Goal: Transaction & Acquisition: Purchase product/service

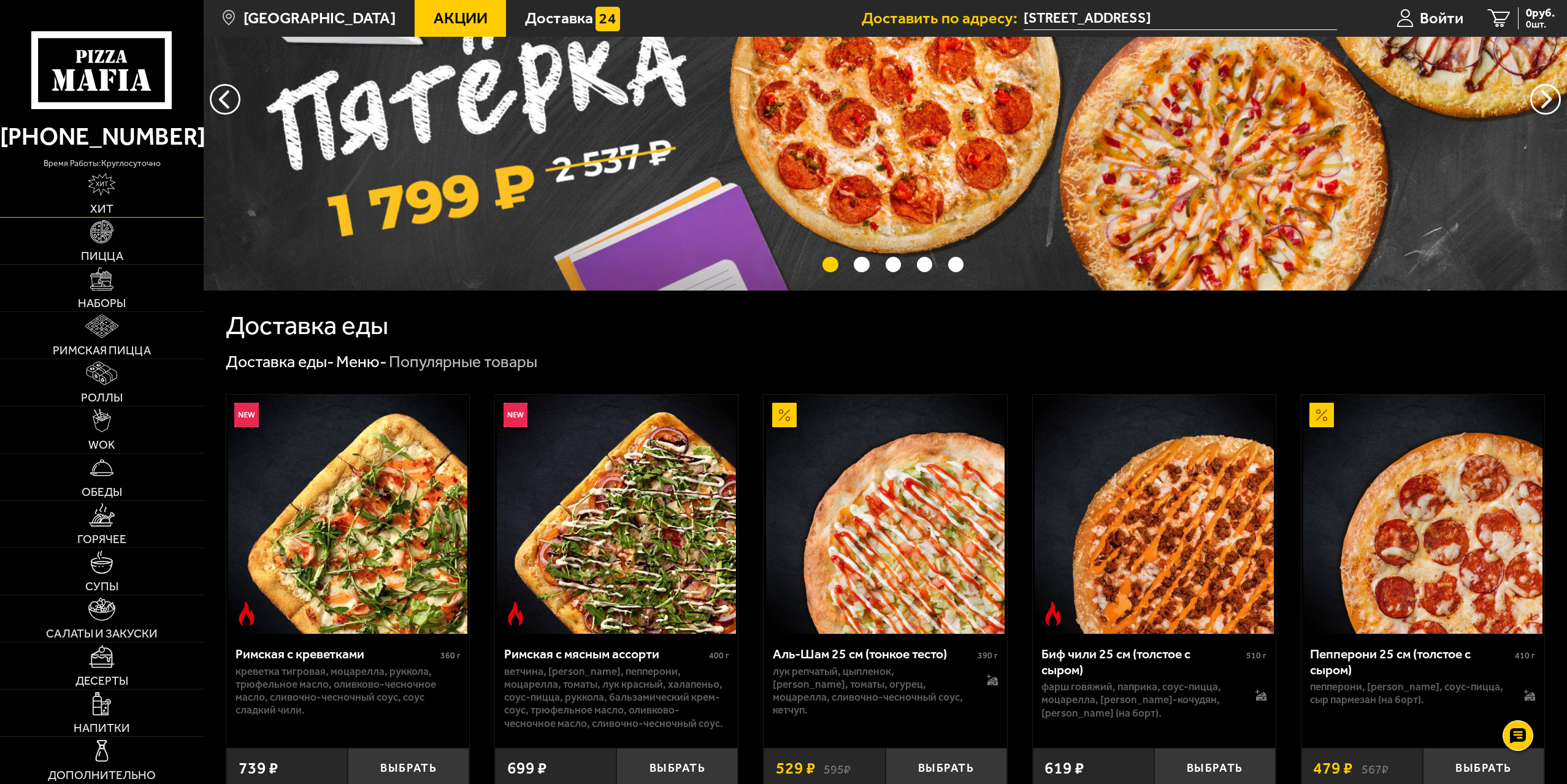
scroll to position [61, 0]
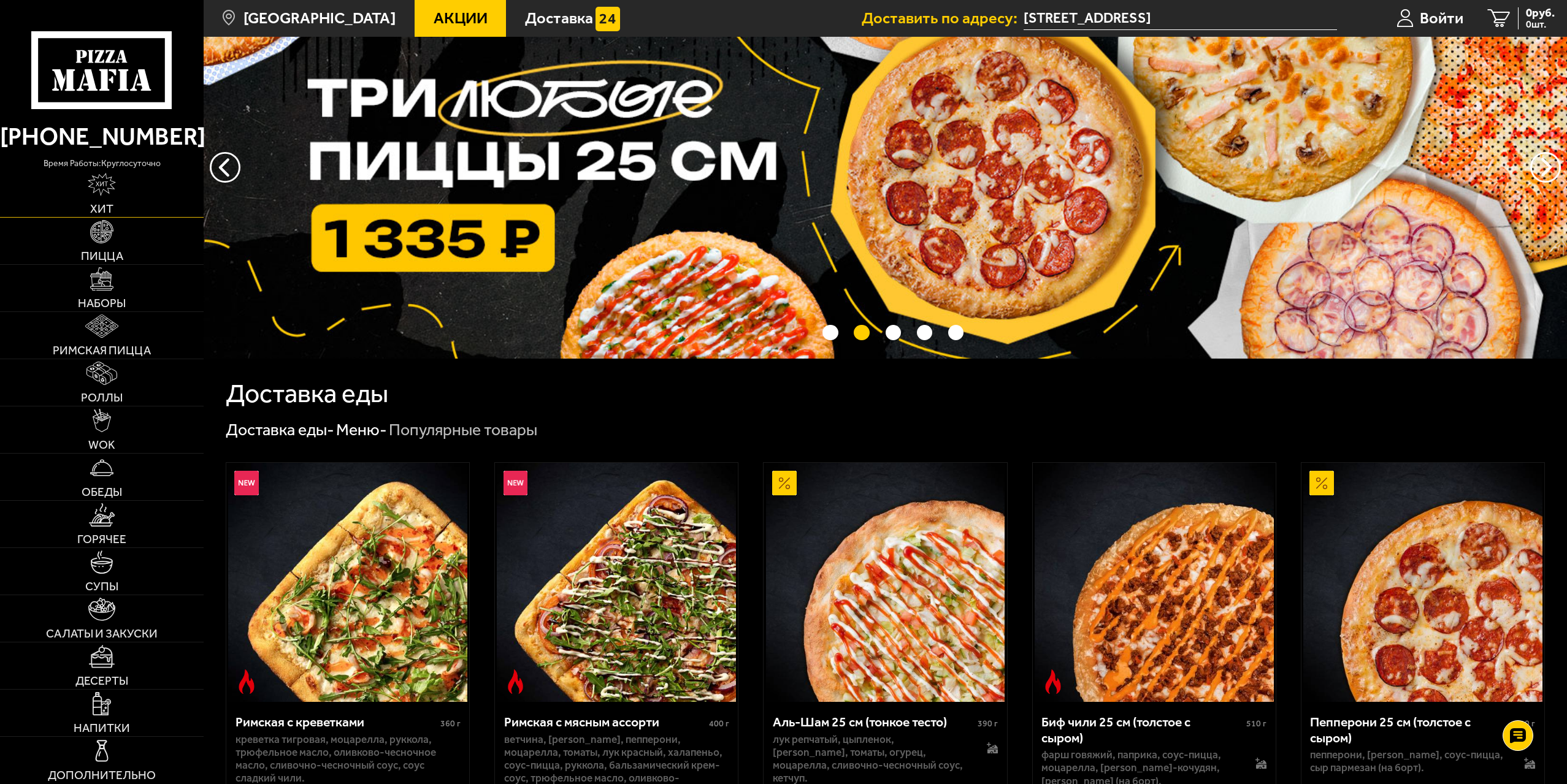
click at [103, 192] on img at bounding box center [102, 184] width 28 height 23
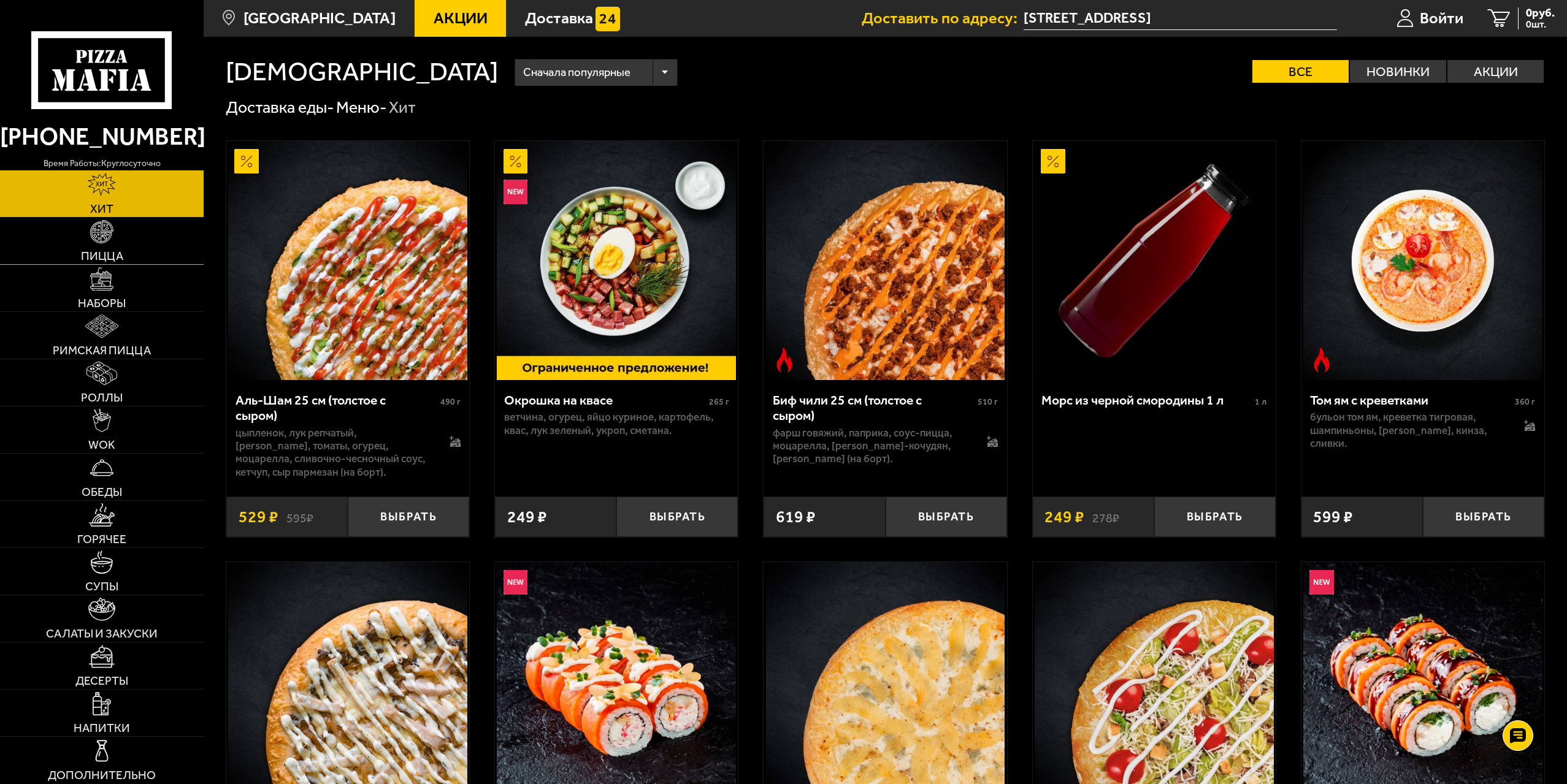
click at [101, 241] on img at bounding box center [101, 231] width 23 height 23
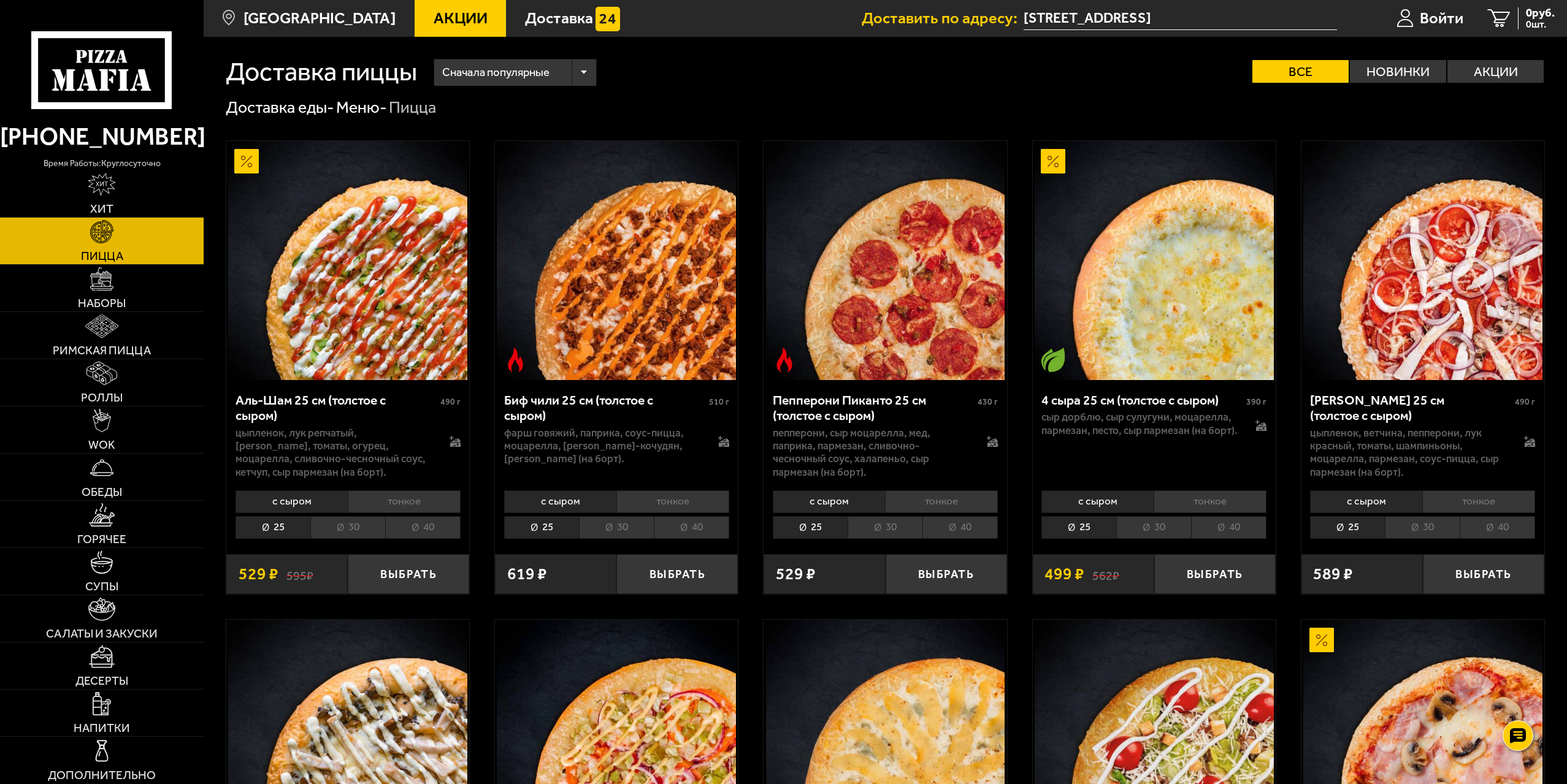
click at [434, 23] on span "Акции" at bounding box center [461, 18] width 54 height 16
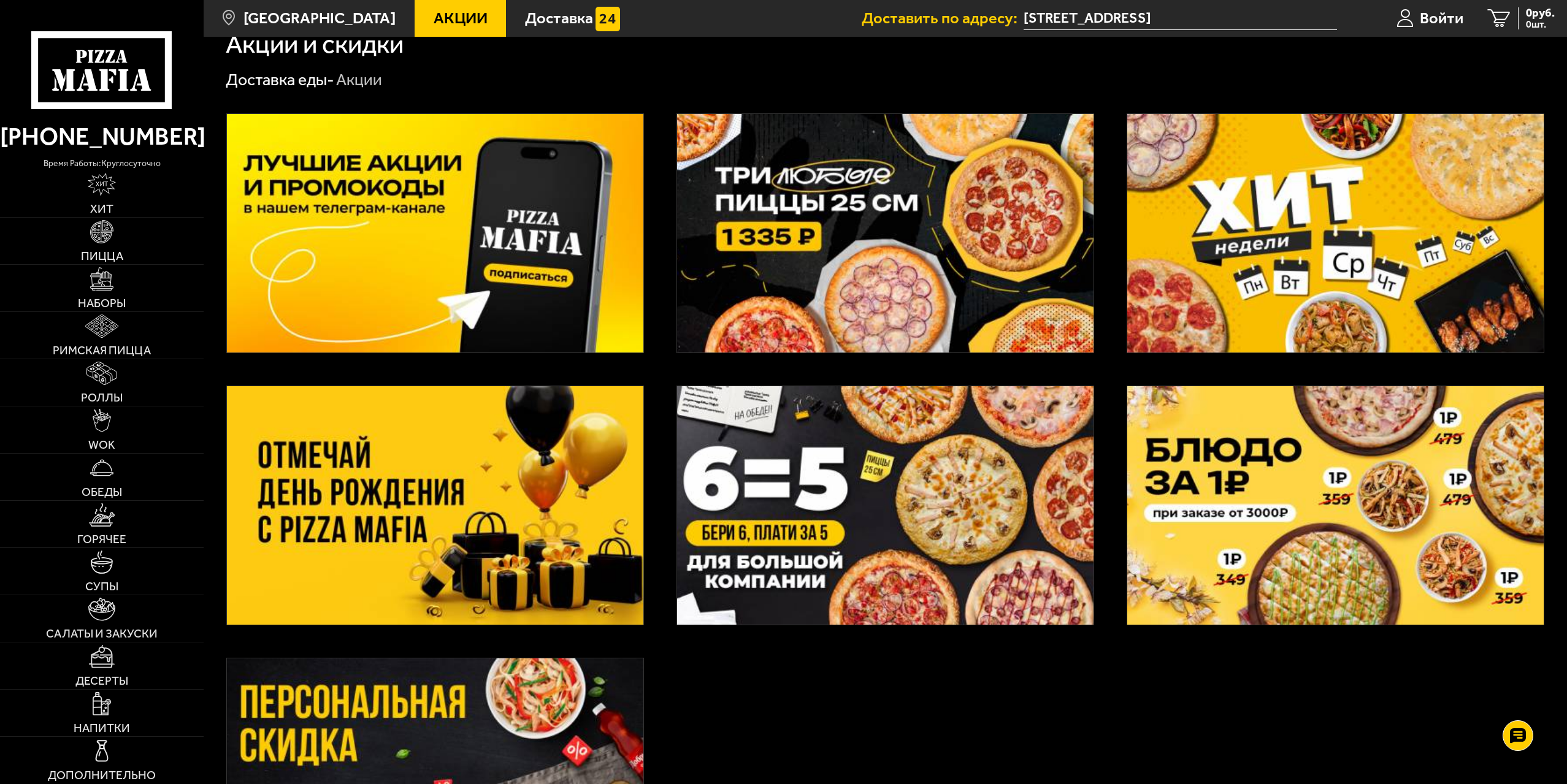
scroll to position [123, 0]
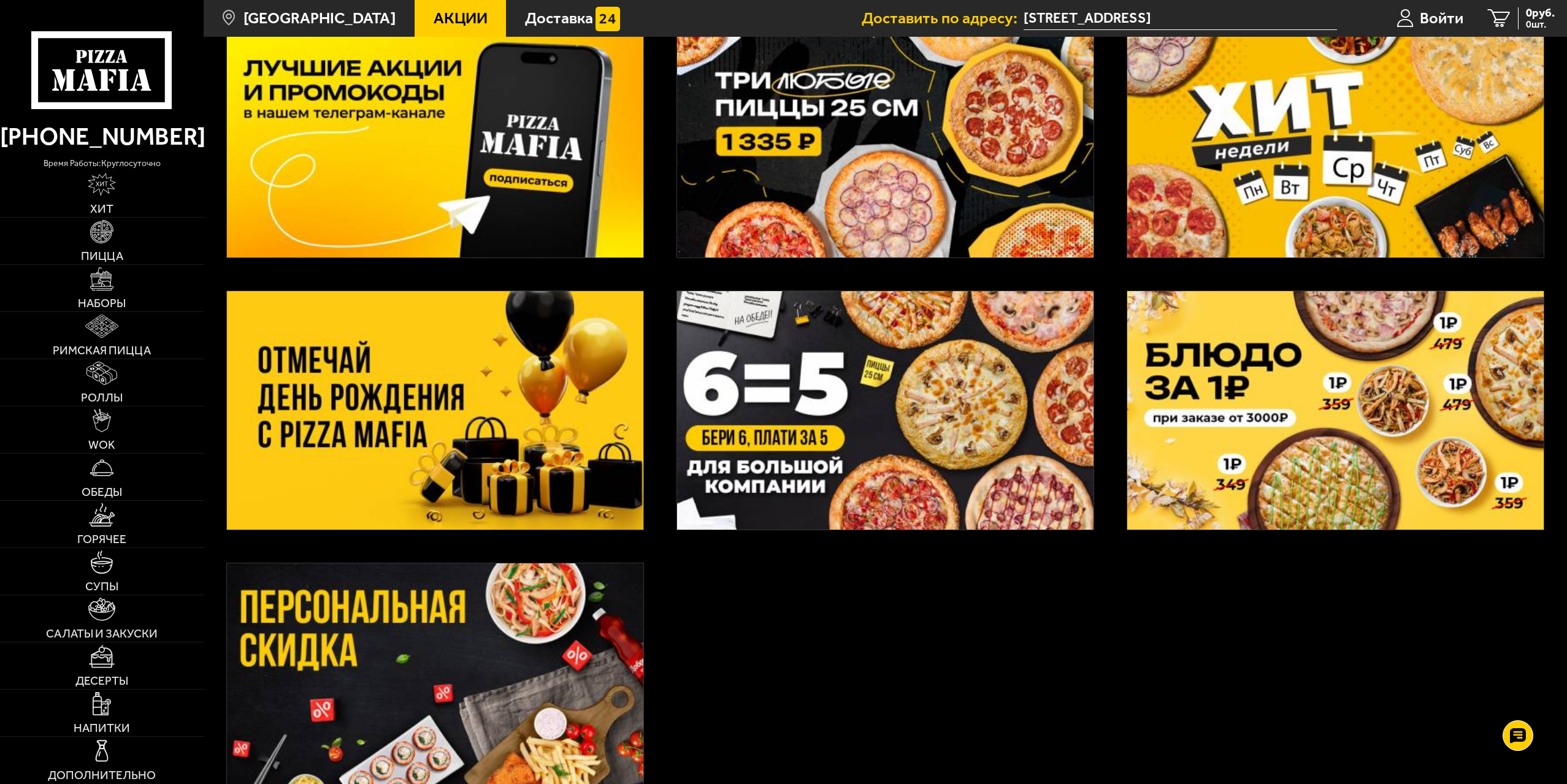
click at [920, 394] on img at bounding box center [884, 409] width 417 height 239
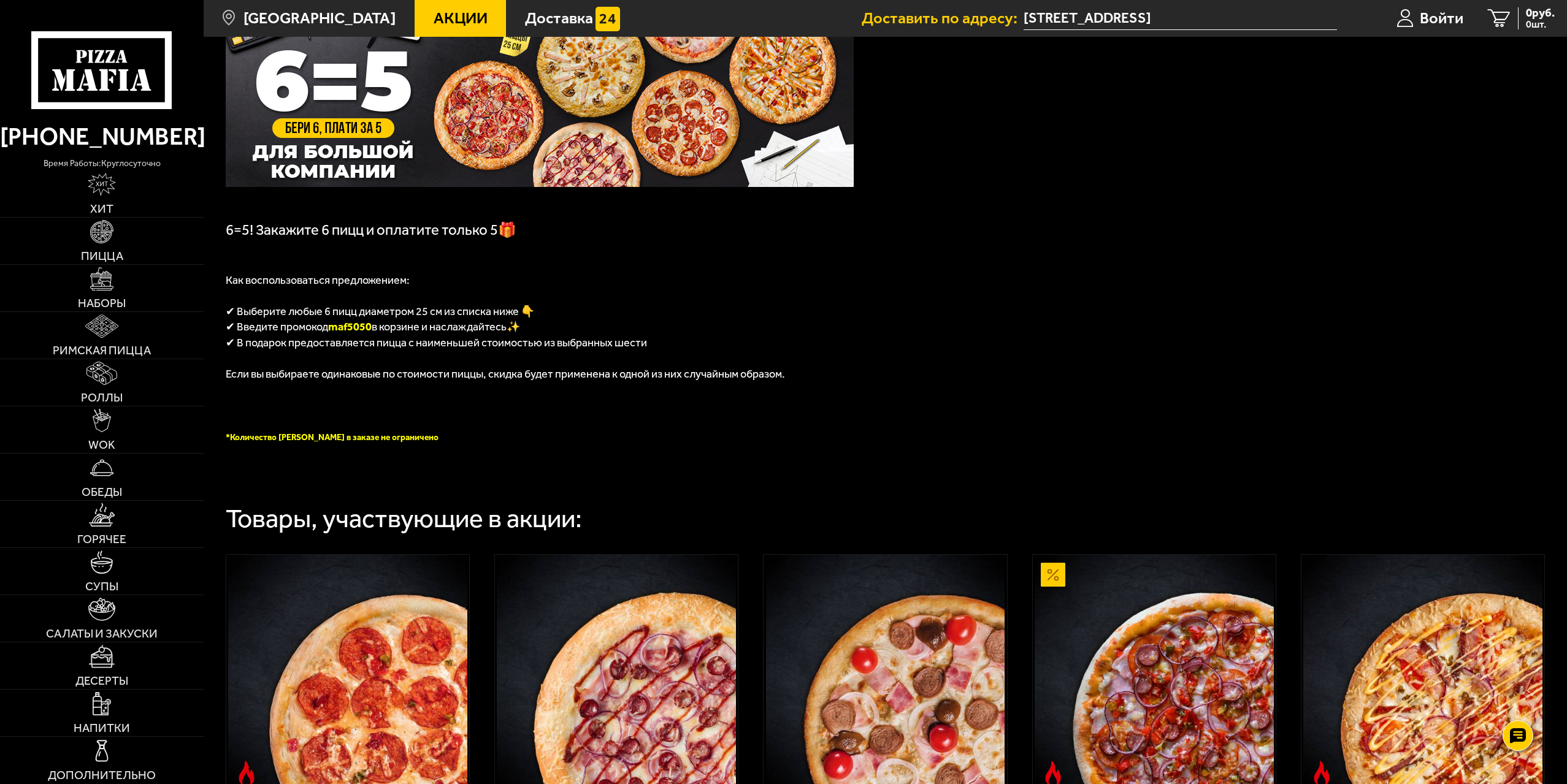
scroll to position [123, 0]
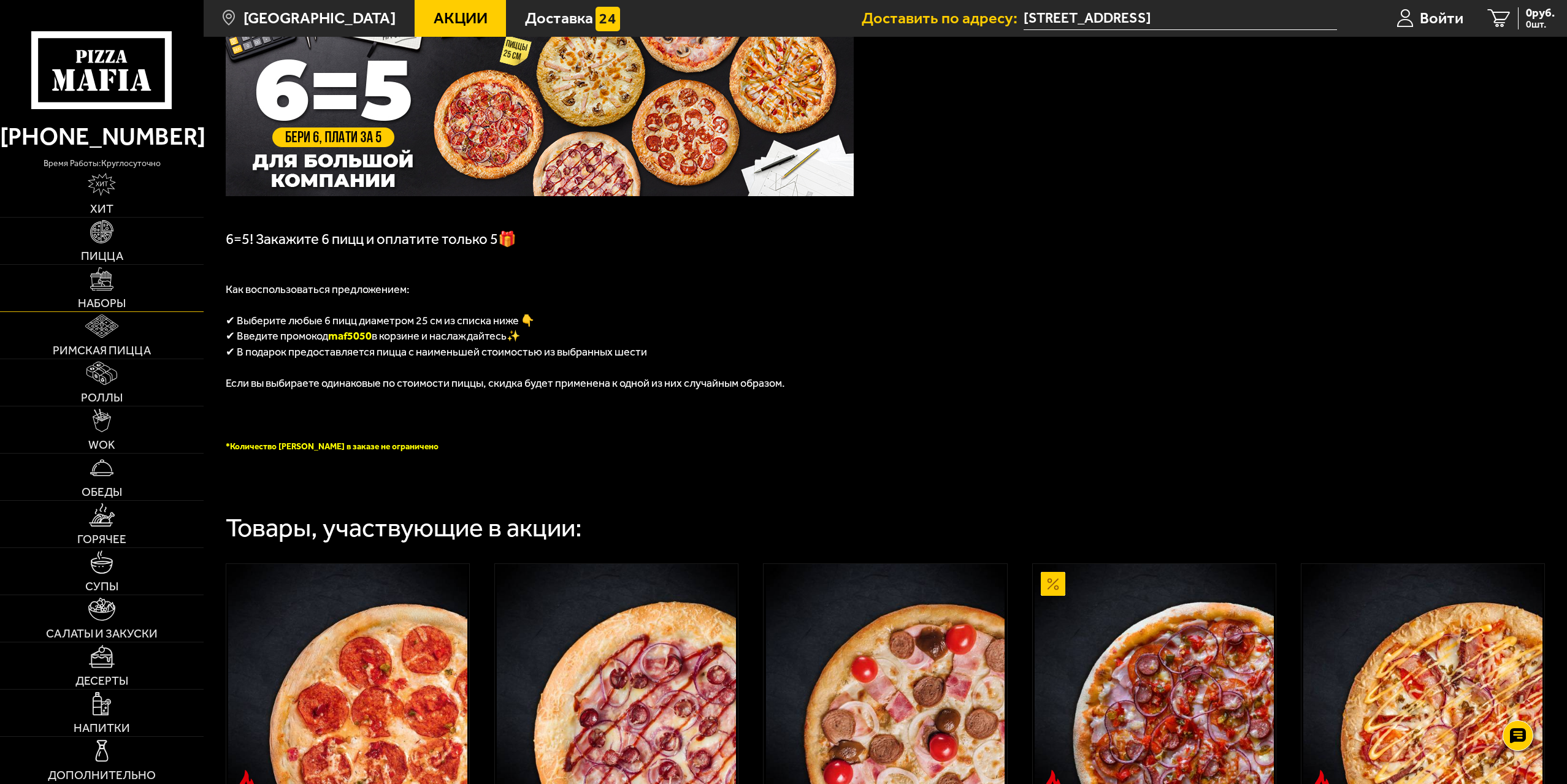
click at [101, 294] on link "Наборы" at bounding box center [102, 288] width 204 height 47
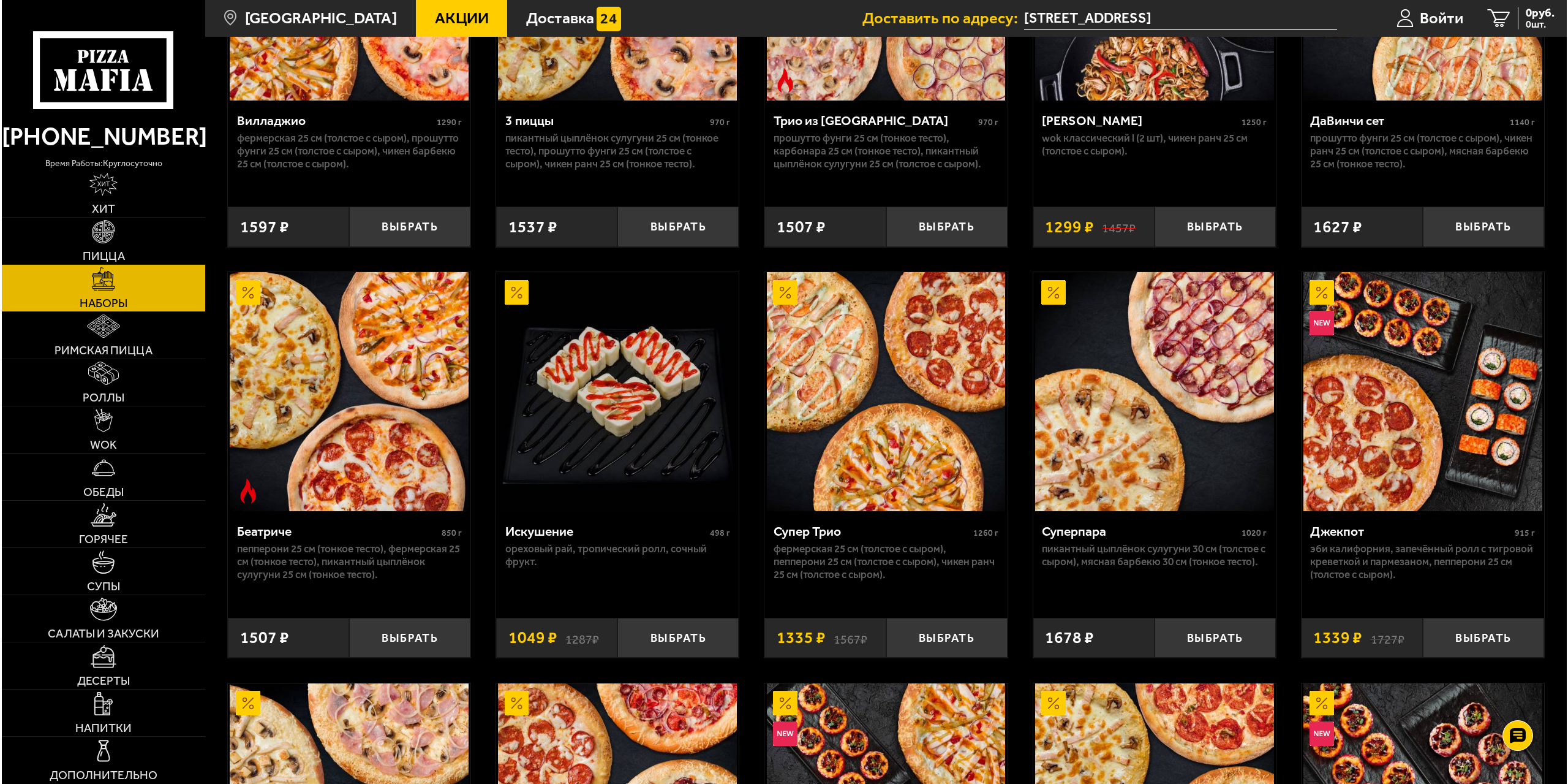
scroll to position [429, 0]
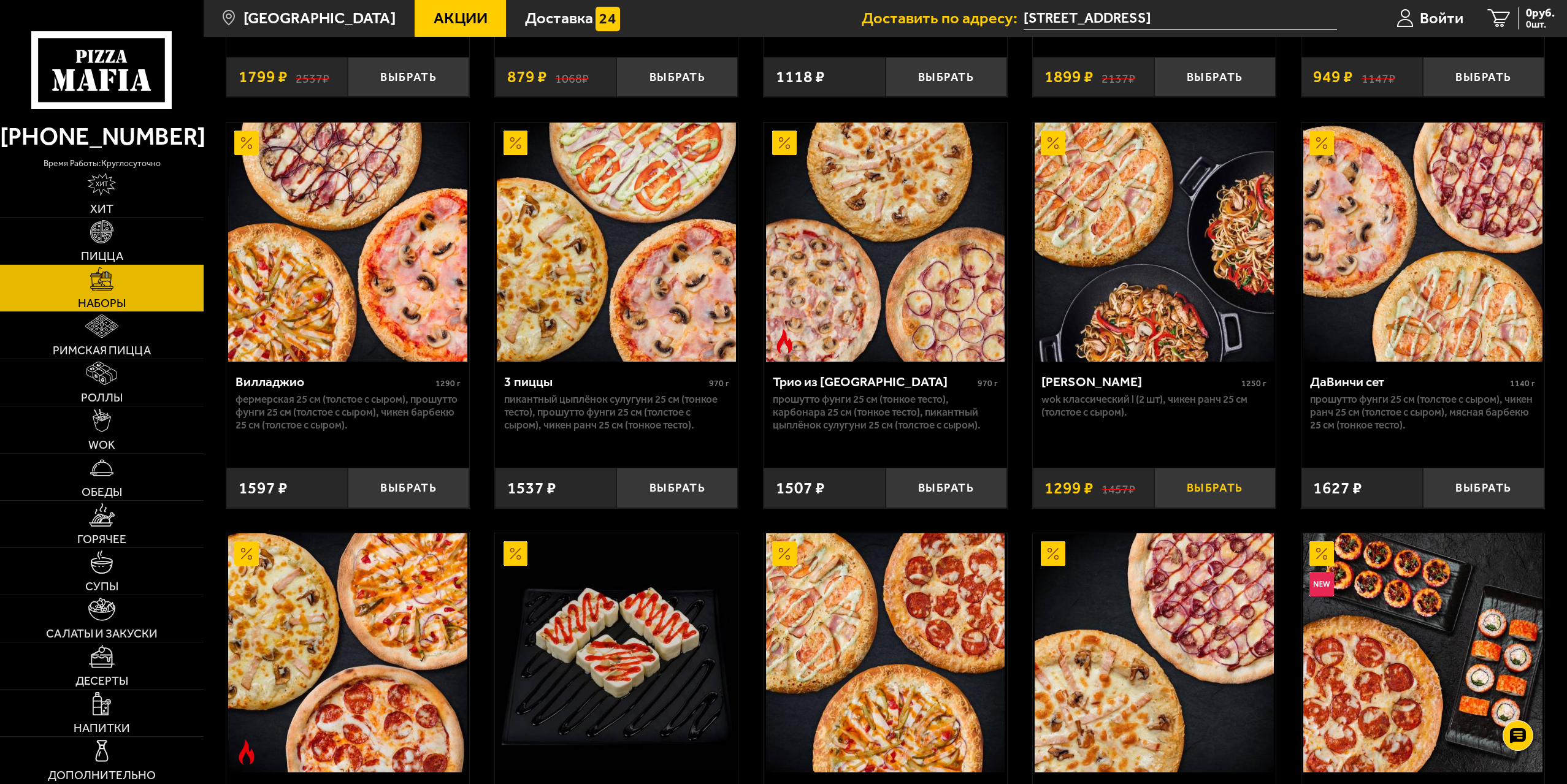
click at [1214, 491] on button "Выбрать" at bounding box center [1214, 487] width 121 height 40
click at [1413, 21] on span "Войти" at bounding box center [1423, 18] width 44 height 16
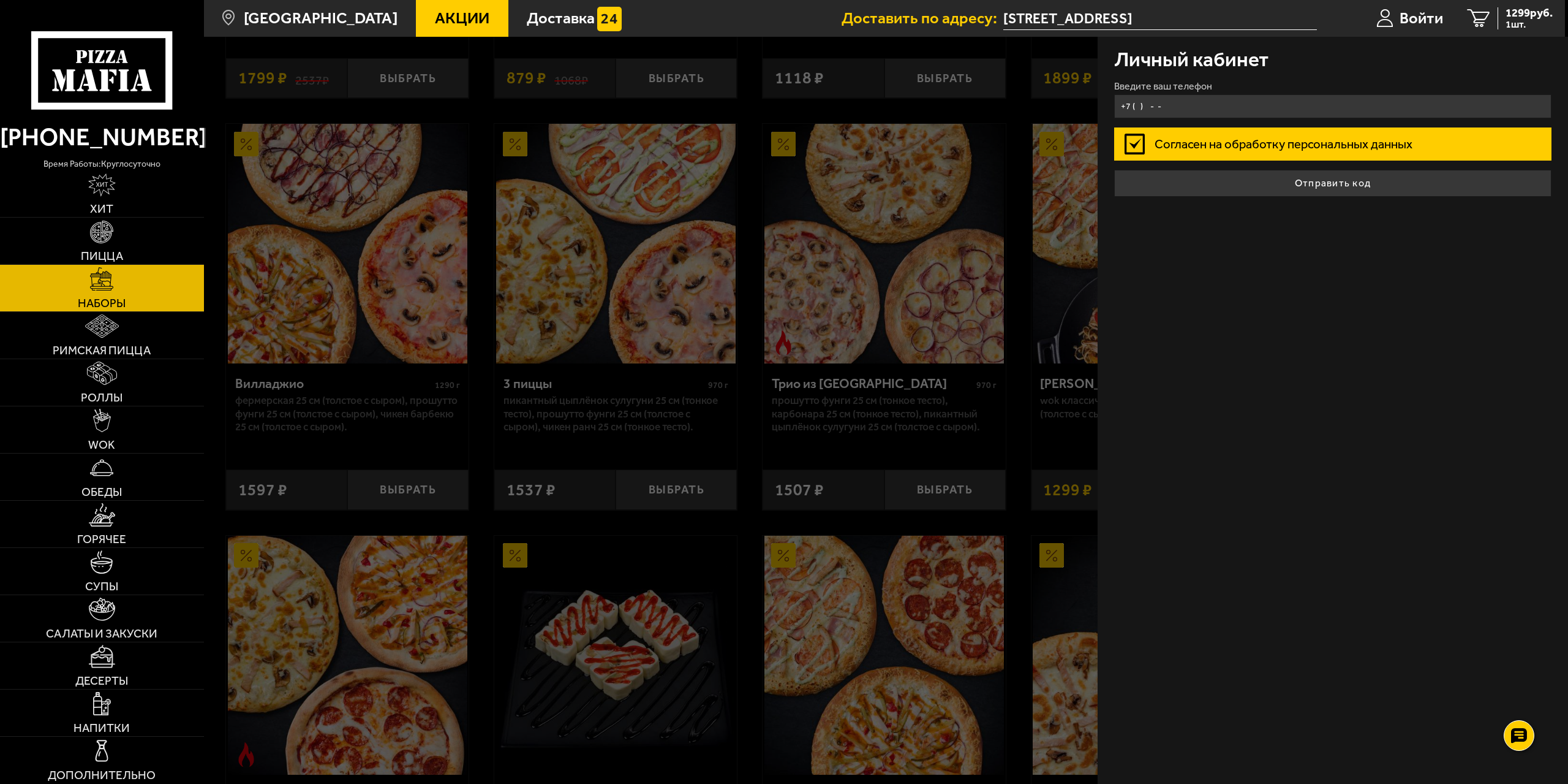
click at [1150, 105] on input "+7 ( ) - -" at bounding box center [1332, 106] width 438 height 24
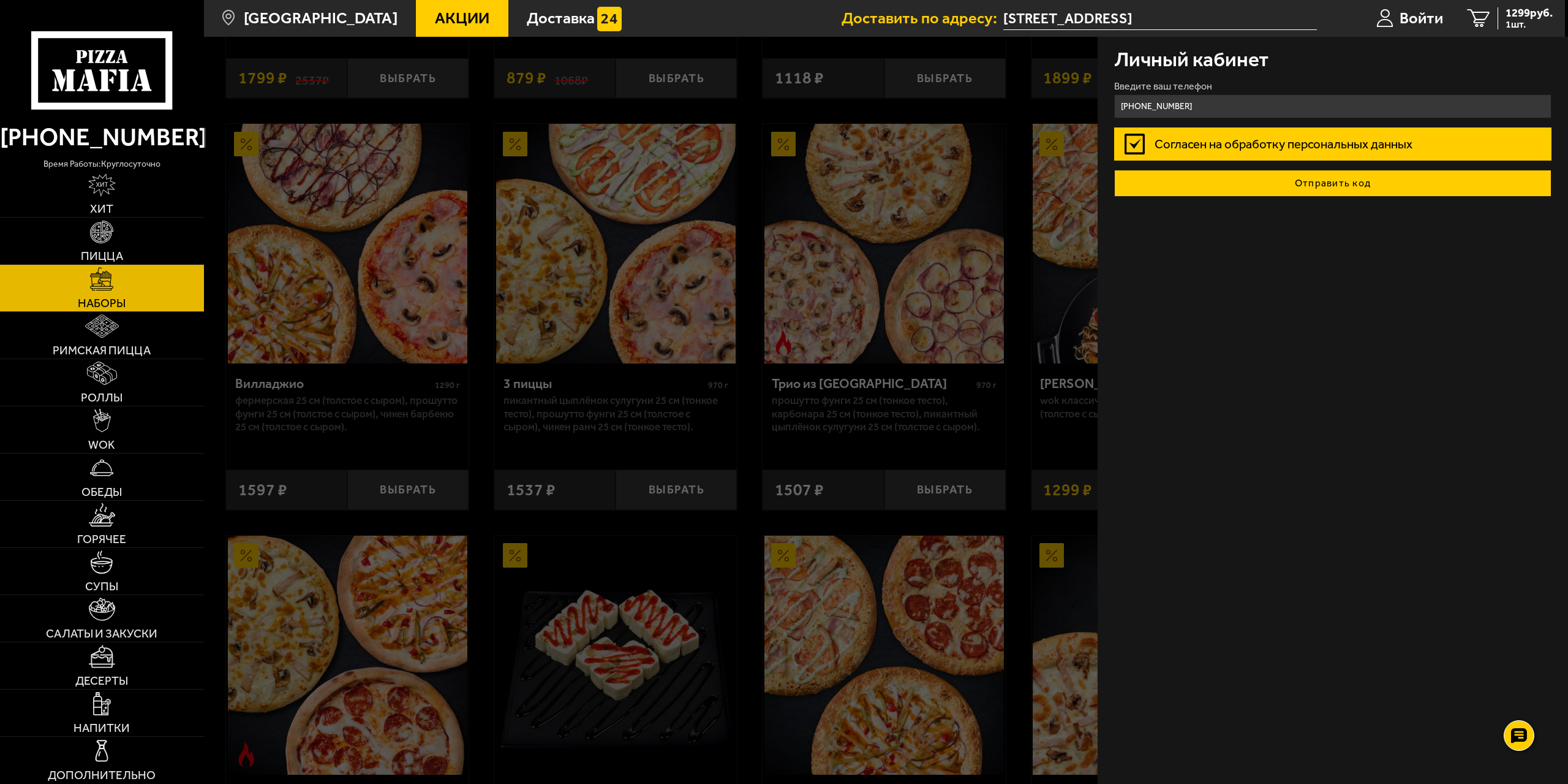
type input "[PHONE_NUMBER]"
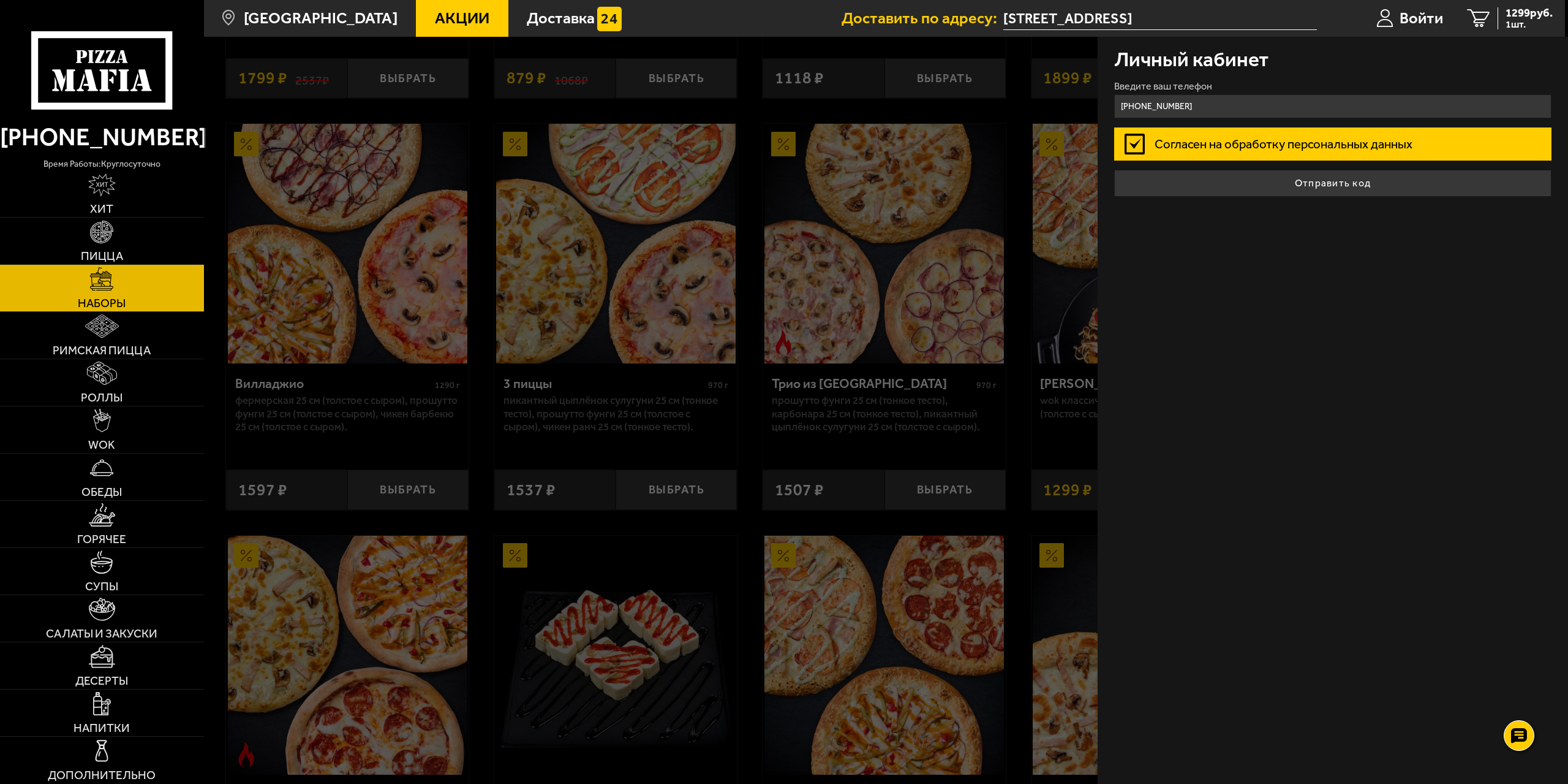
click at [1296, 190] on button "Отправить код" at bounding box center [1332, 183] width 438 height 27
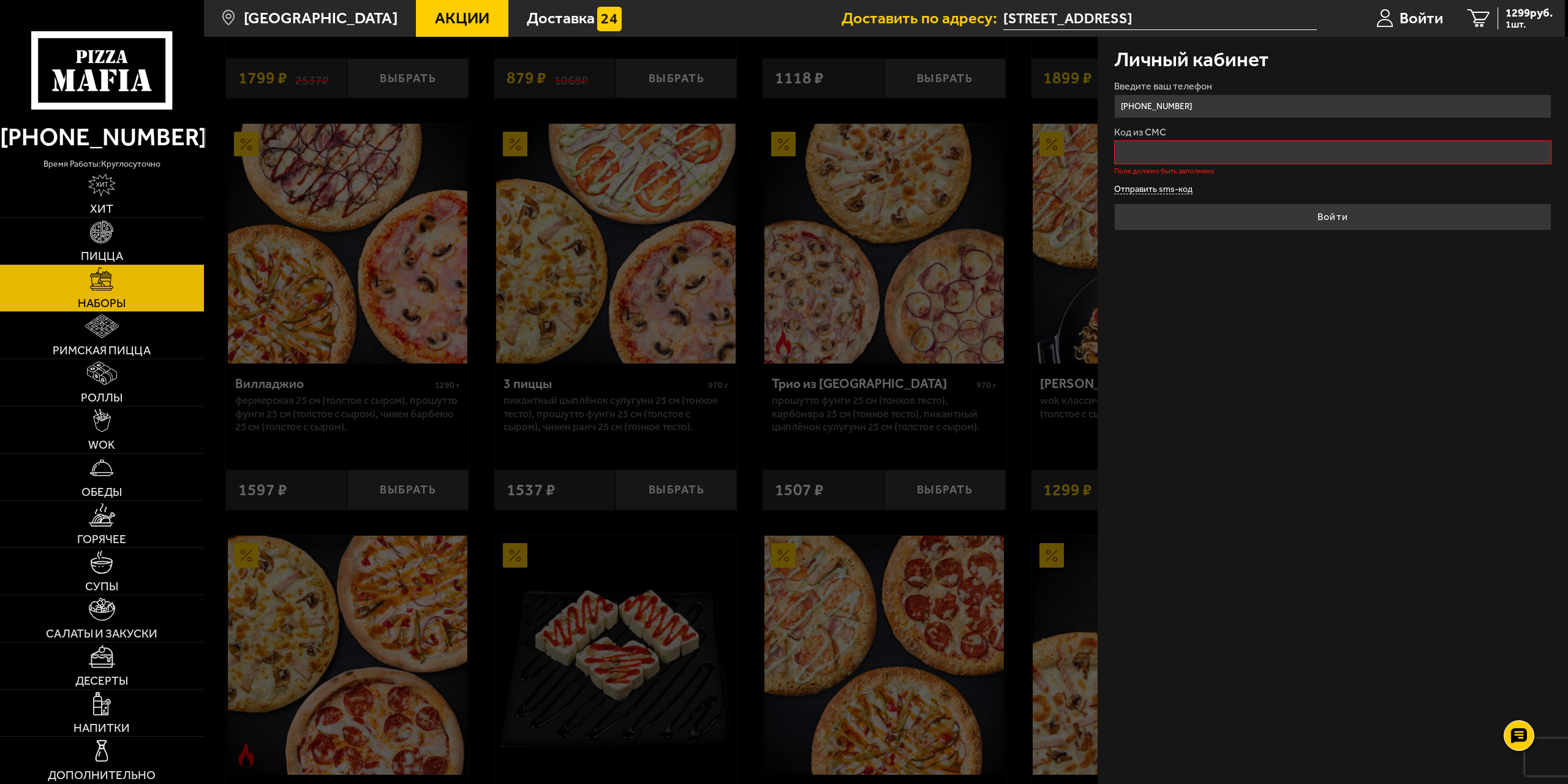
click at [1142, 189] on button "Отправить sms-код" at bounding box center [1153, 189] width 79 height 9
click at [1528, 736] on div at bounding box center [1519, 736] width 34 height 34
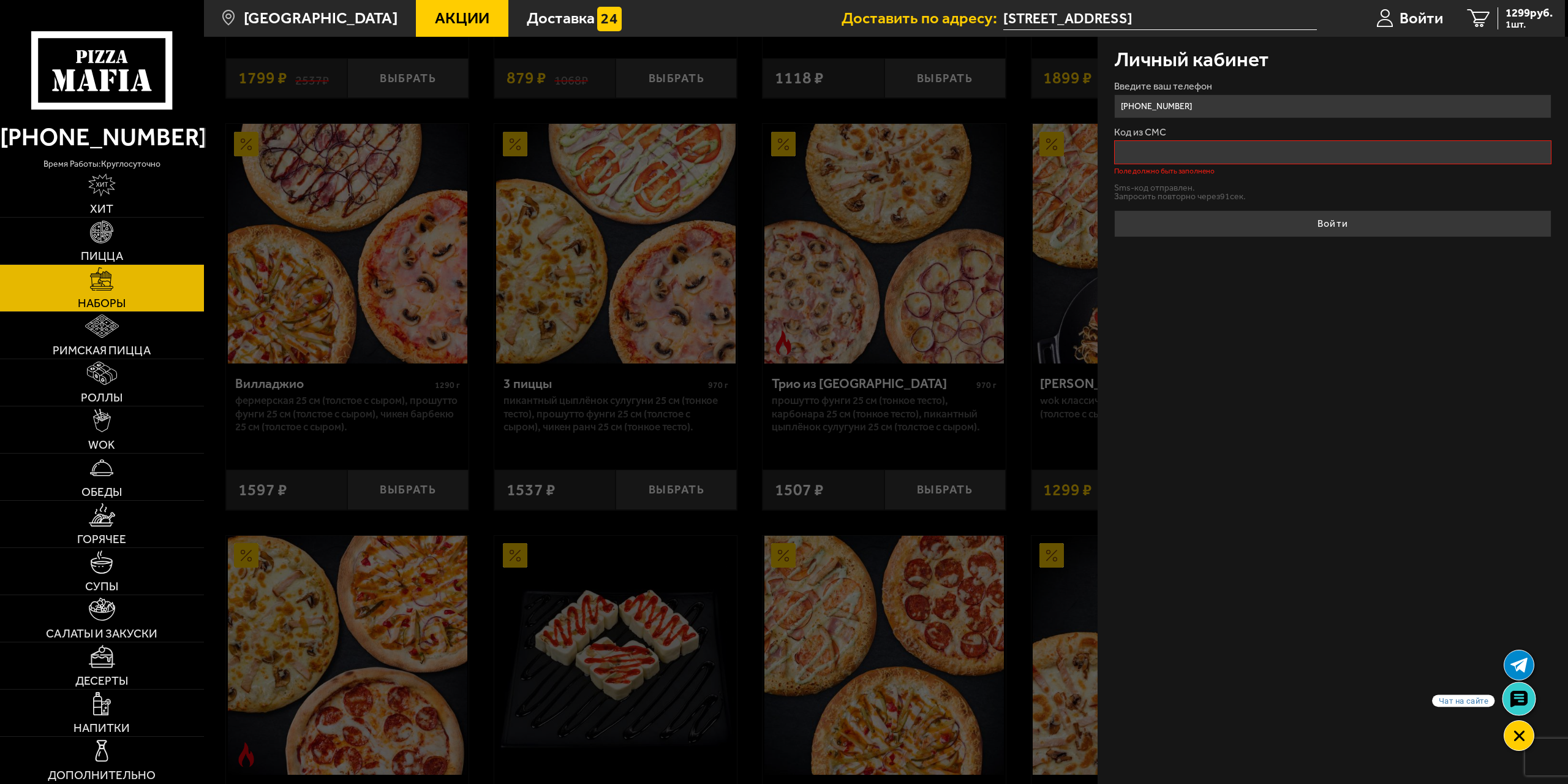
click at [1525, 698] on use at bounding box center [1518, 699] width 18 height 17
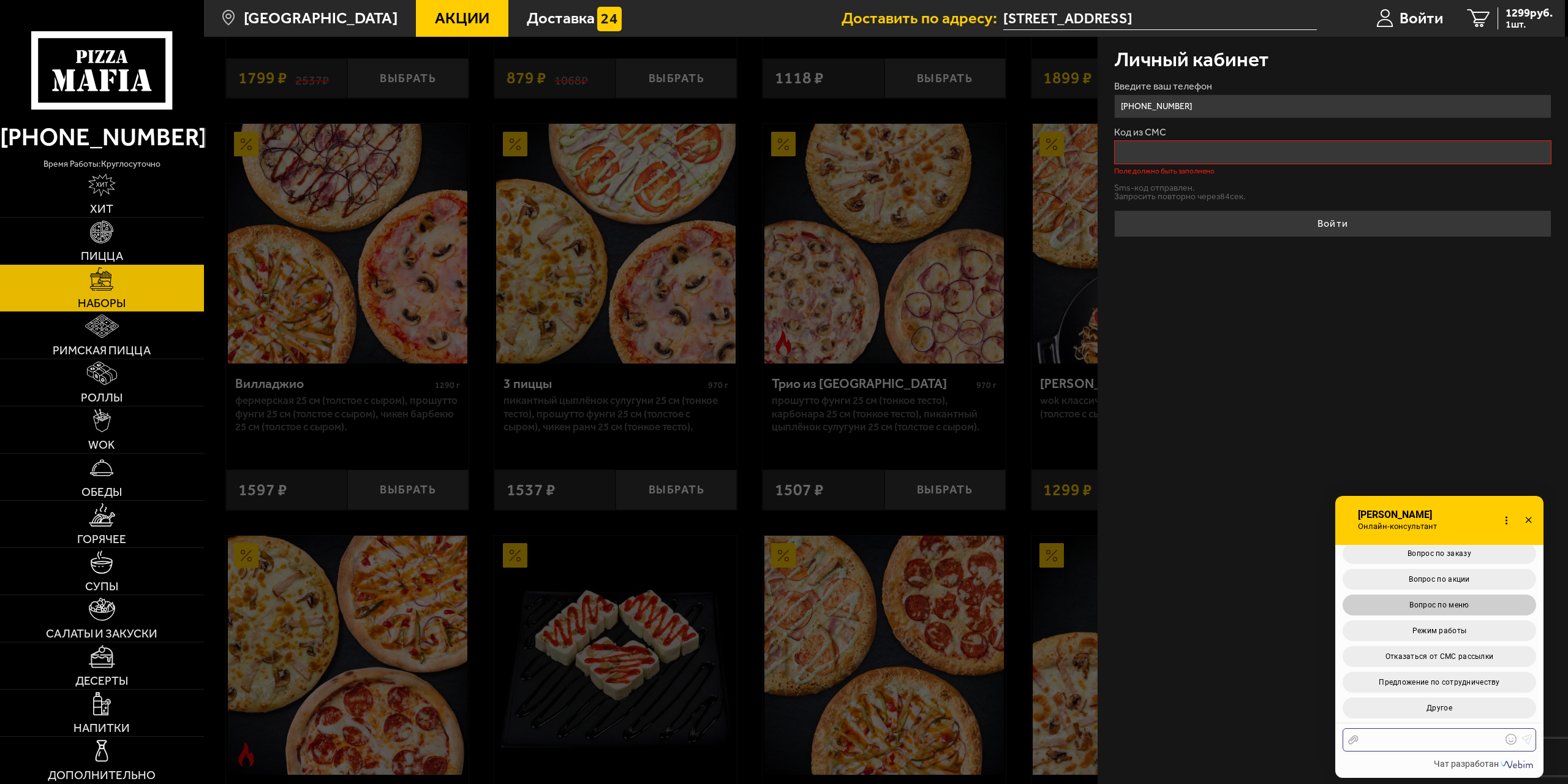
scroll to position [134, 0]
drag, startPoint x: 1524, startPoint y: 520, endPoint x: 1452, endPoint y: 504, distance: 73.8
click at [1524, 519] on icon at bounding box center [1528, 520] width 18 height 18
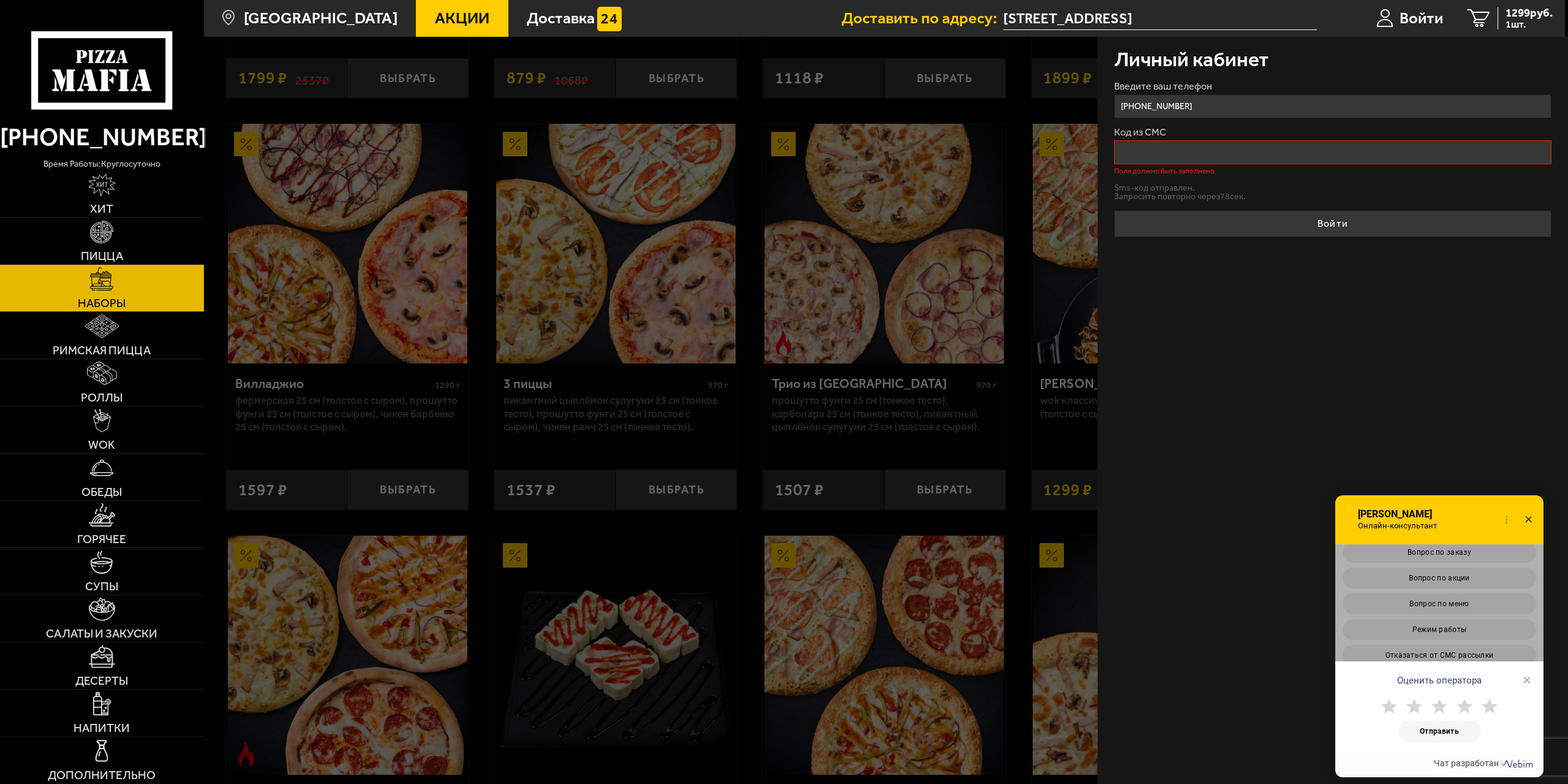
click at [1529, 677] on span "×" at bounding box center [1526, 679] width 9 height 18
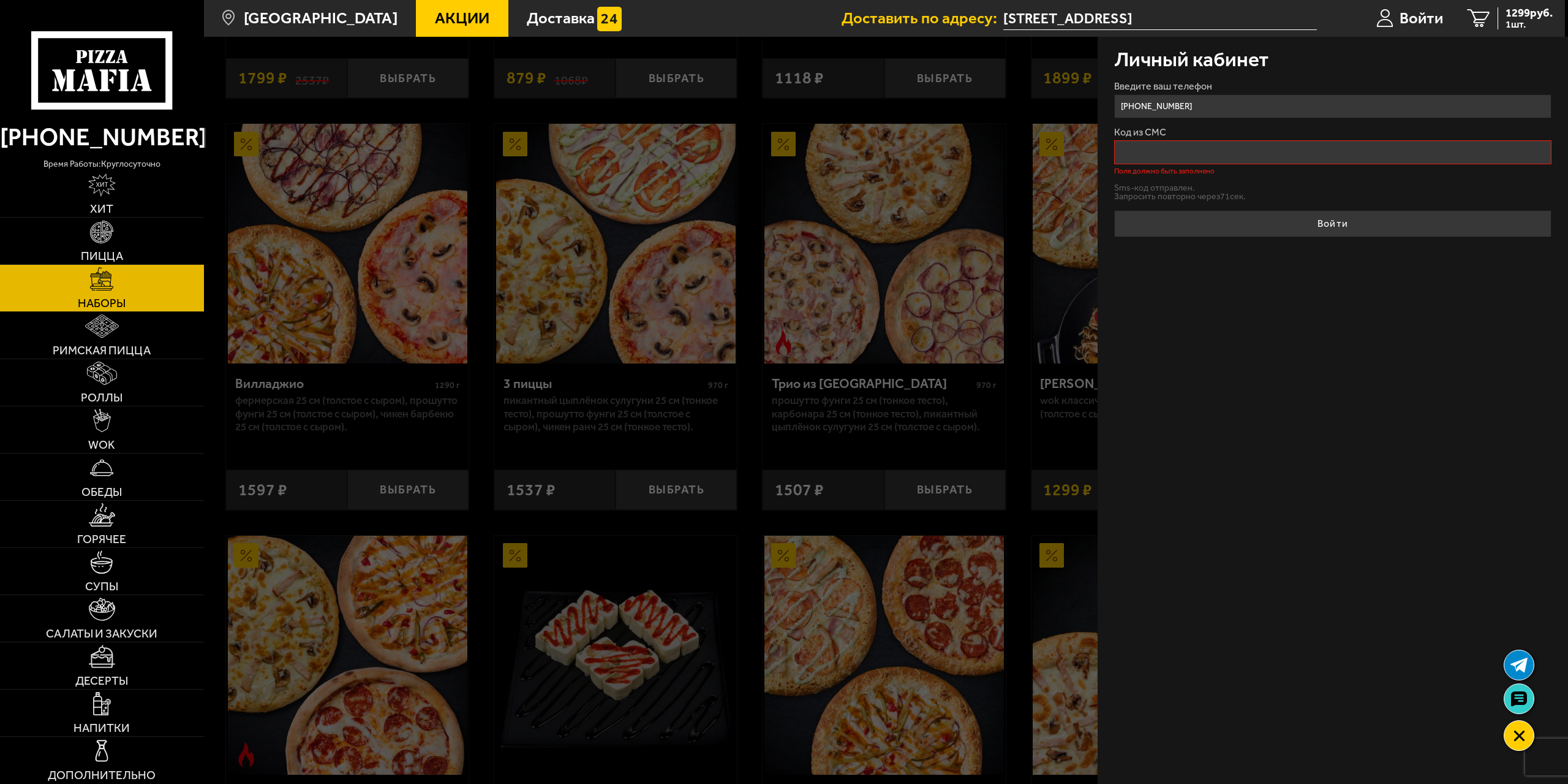
click at [1098, 20] on input "[STREET_ADDRESS]" at bounding box center [1160, 18] width 313 height 23
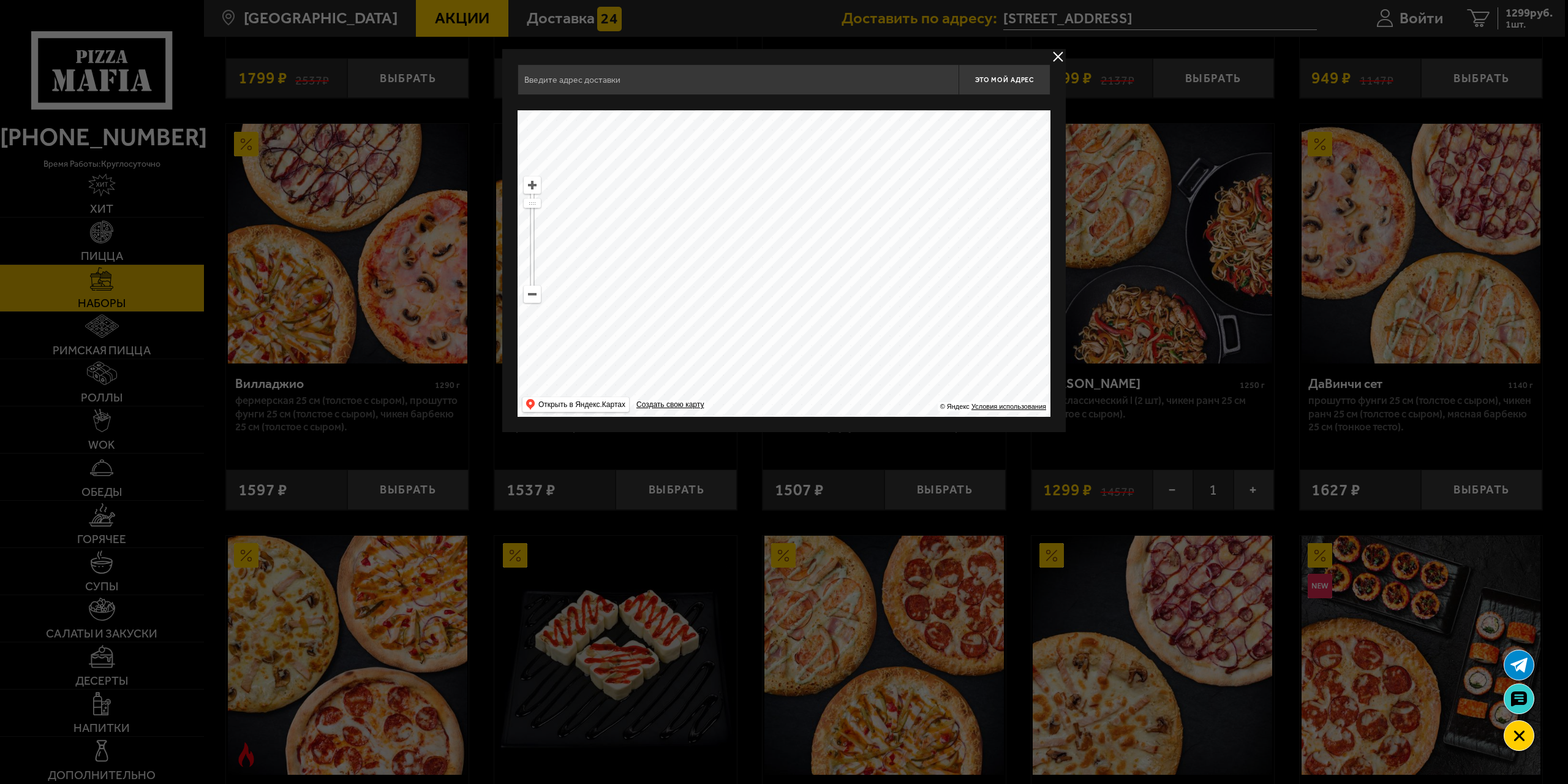
type input "[STREET_ADDRESS]"
click at [1008, 80] on span "Это мой адрес" at bounding box center [1004, 80] width 59 height 8
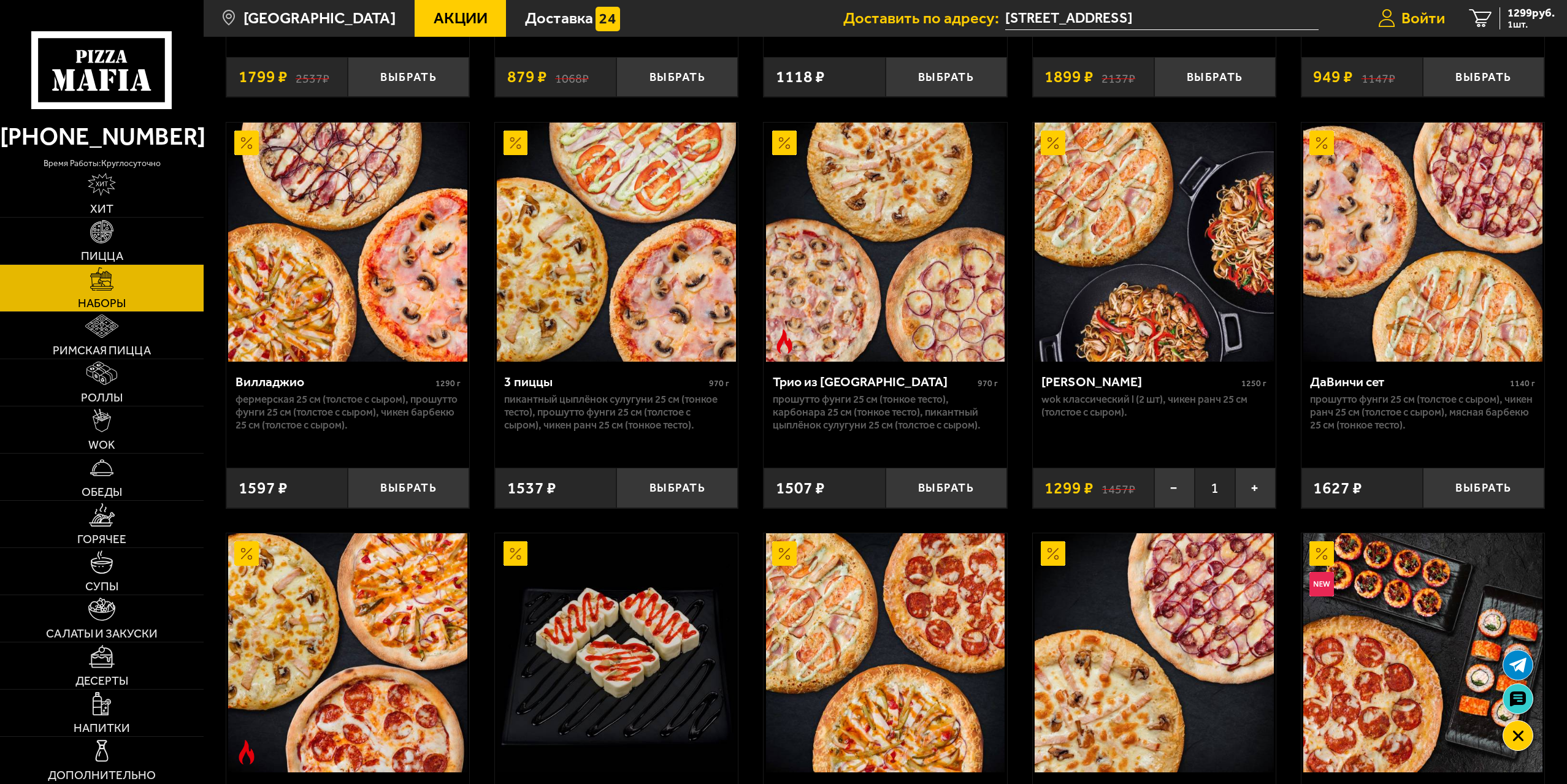
click at [1410, 19] on span "Войти" at bounding box center [1423, 18] width 44 height 16
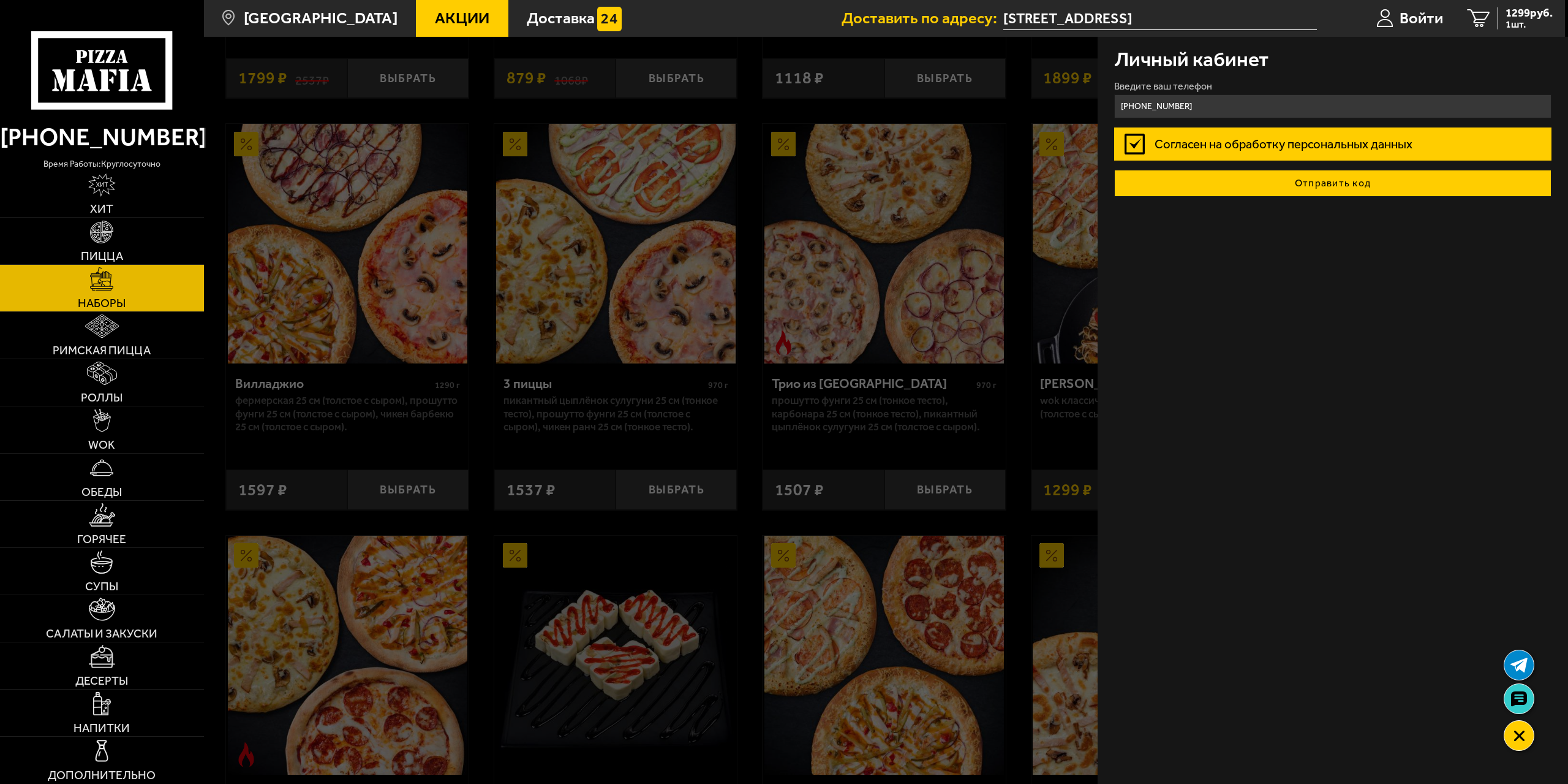
type input "[PHONE_NUMBER]"
click at [1278, 182] on button "Отправить код" at bounding box center [1332, 183] width 438 height 27
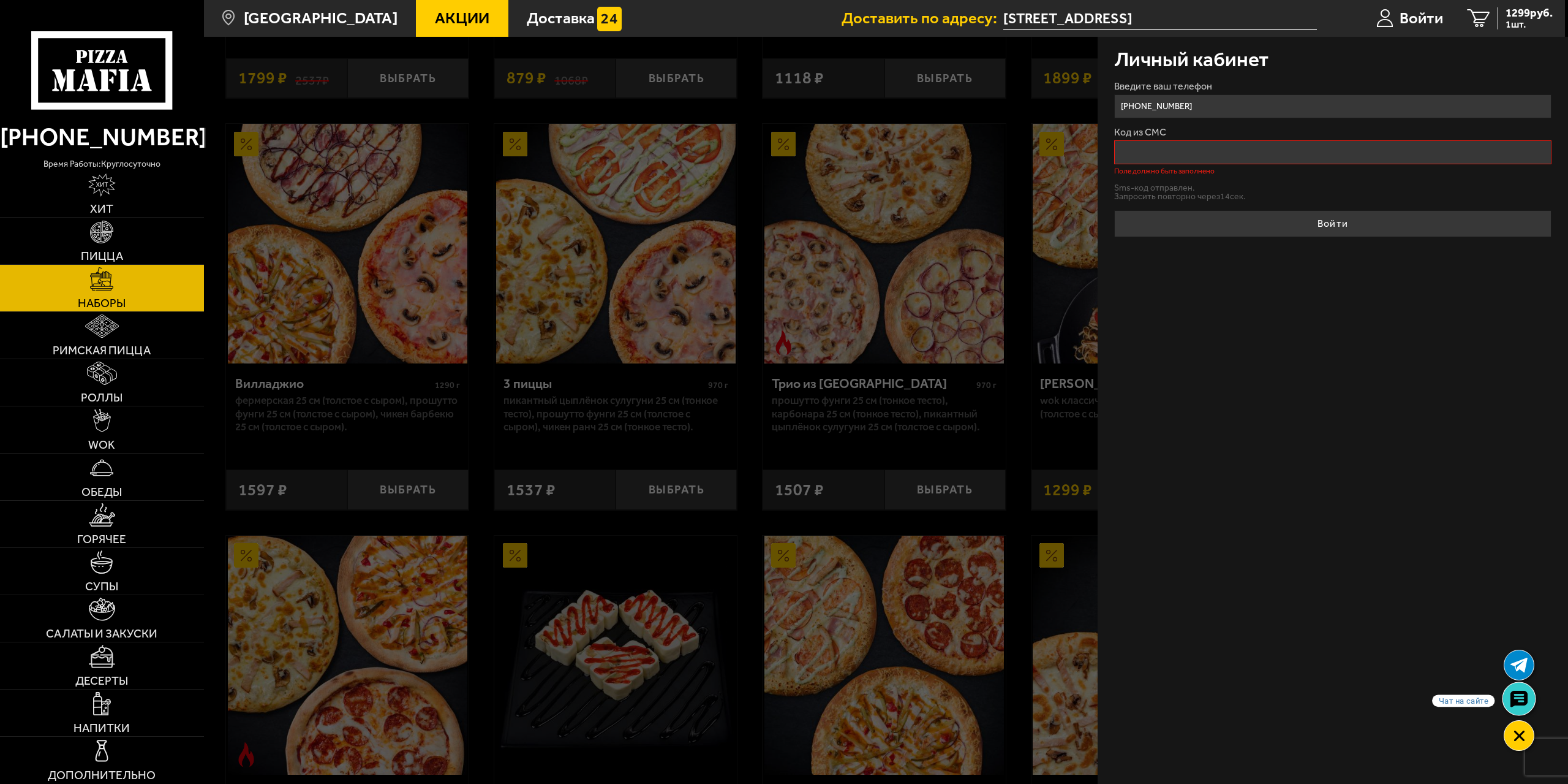
click at [1522, 698] on icon at bounding box center [1518, 699] width 18 height 17
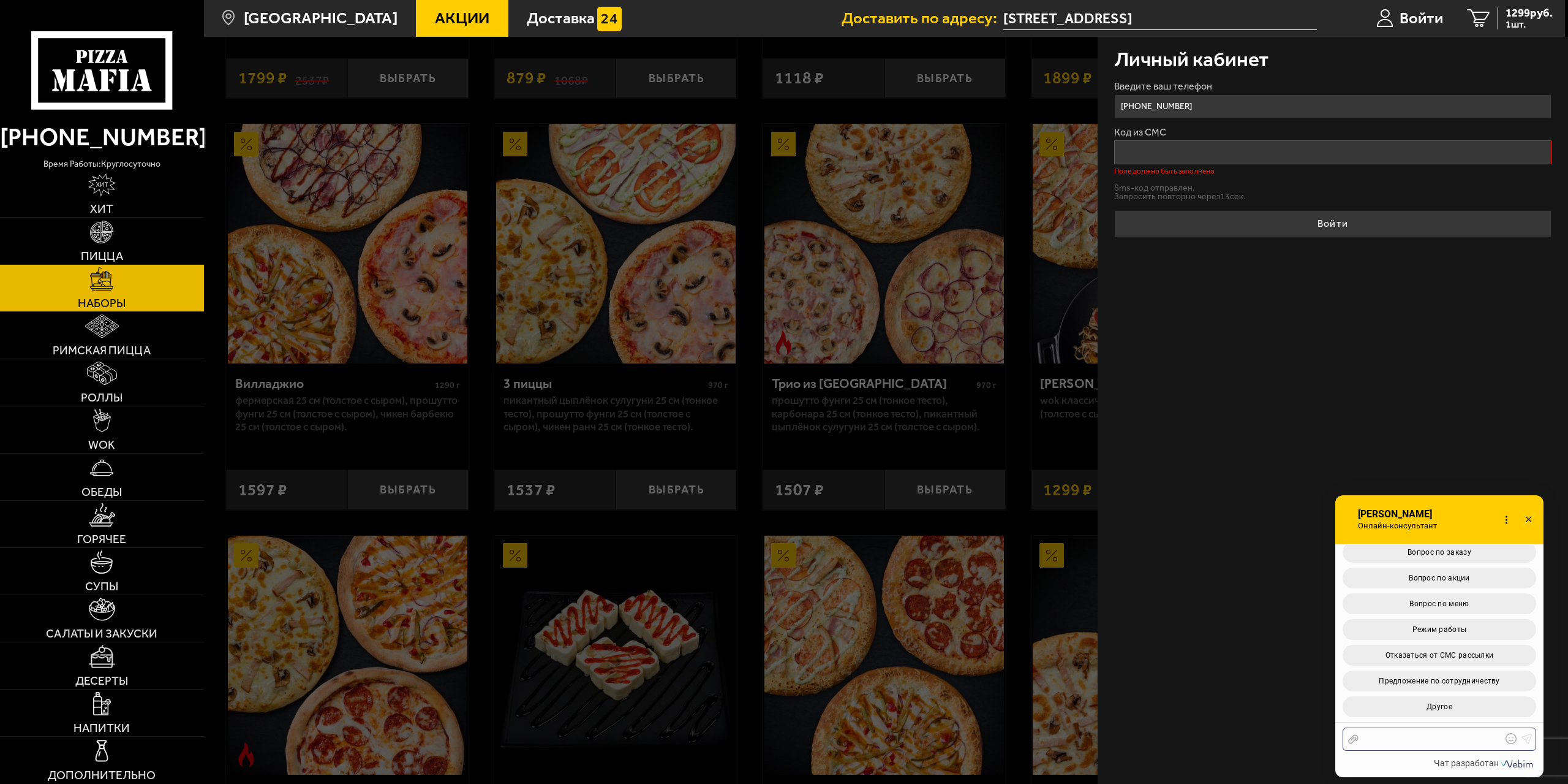
click at [1384, 739] on div at bounding box center [1430, 738] width 144 height 11
click at [1153, 188] on button "Отправить sms-код" at bounding box center [1153, 189] width 79 height 9
click at [1416, 707] on button "Другое" at bounding box center [1439, 706] width 194 height 21
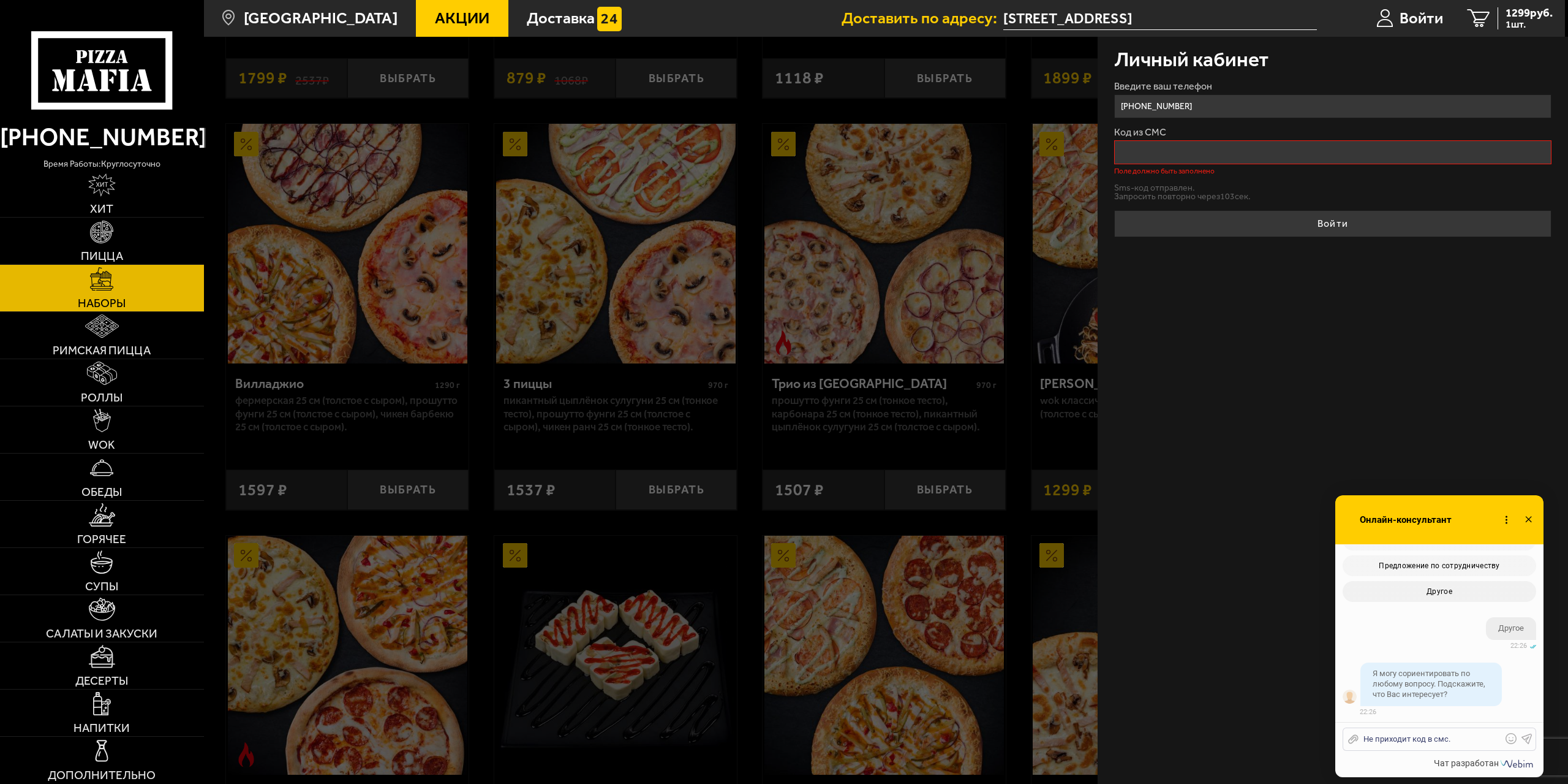
scroll to position [299, 0]
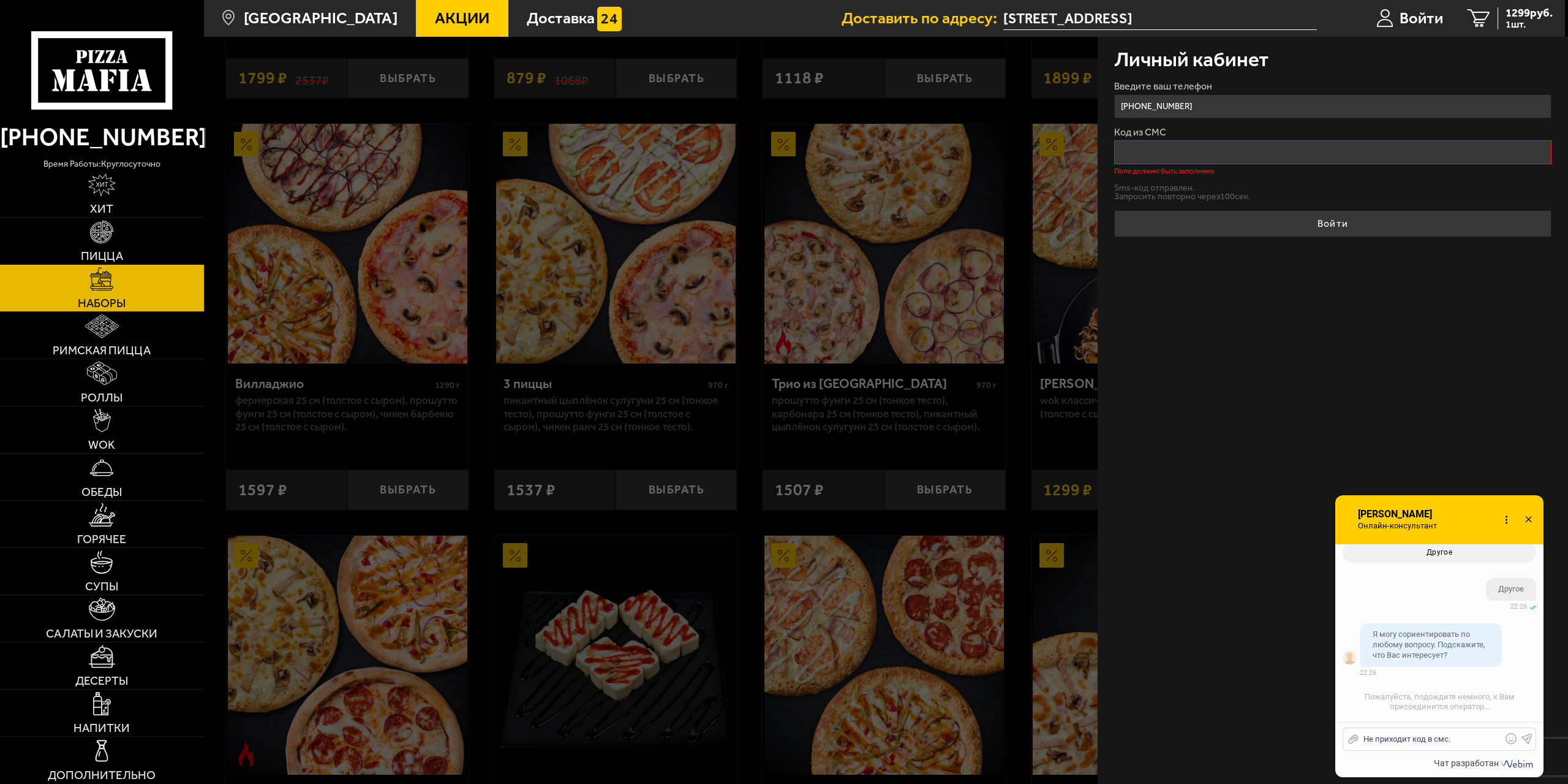
click at [1471, 741] on div "Не приходит код в смс." at bounding box center [1430, 738] width 144 height 11
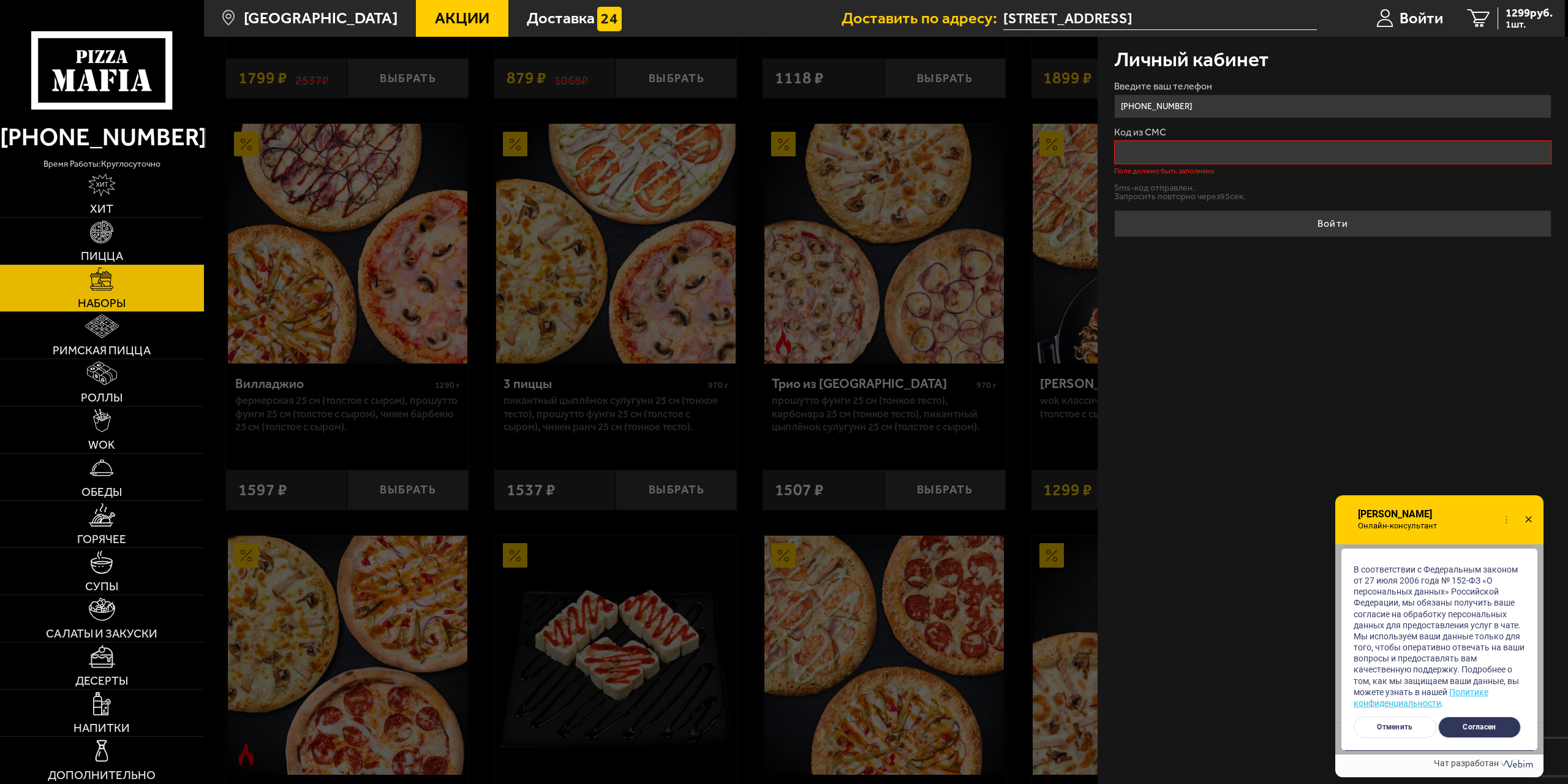
click at [1476, 722] on button "Согласен" at bounding box center [1479, 726] width 83 height 21
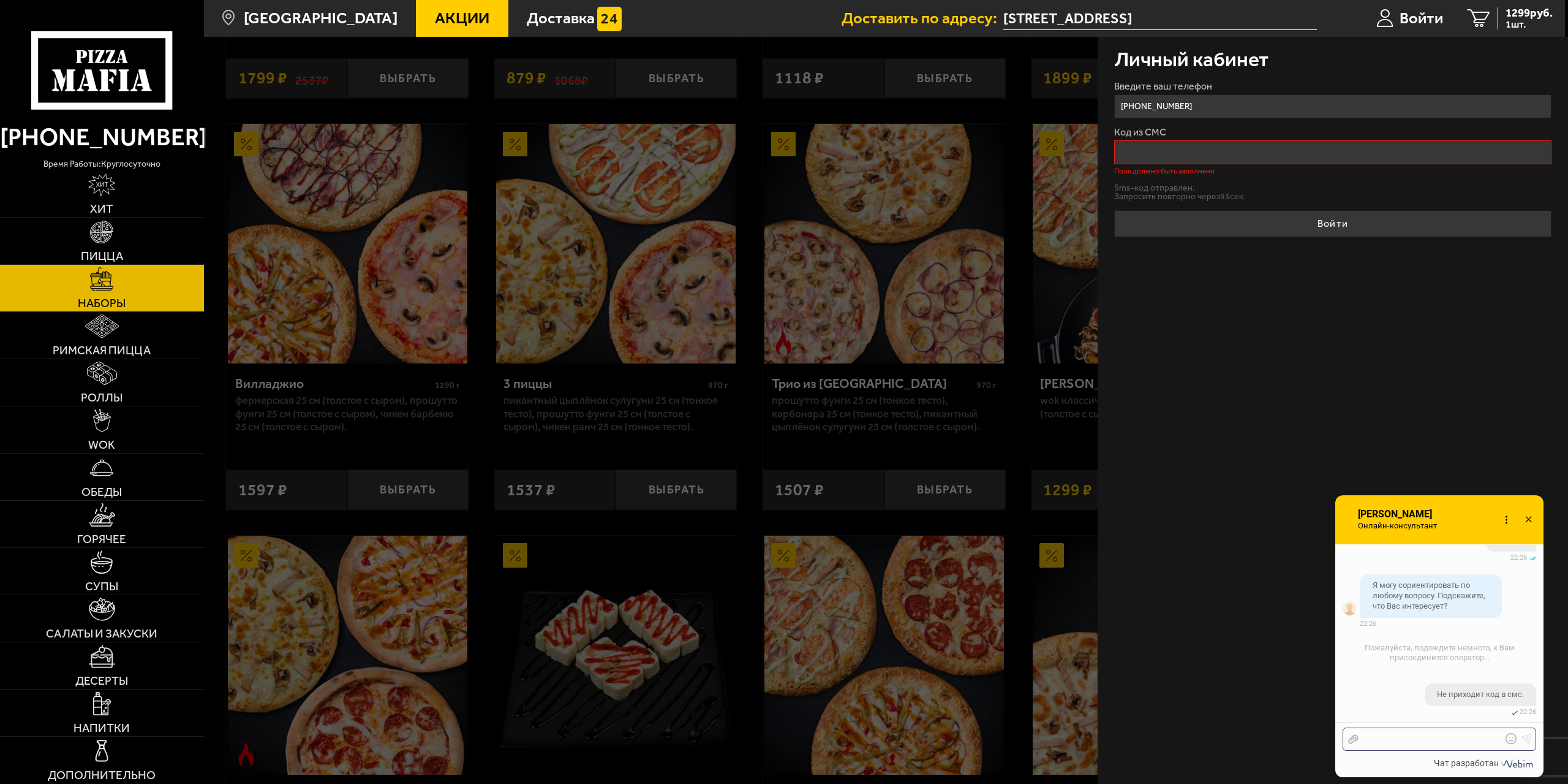
click at [1408, 738] on div at bounding box center [1430, 738] width 144 height 11
click at [1389, 743] on div at bounding box center [1430, 738] width 144 height 11
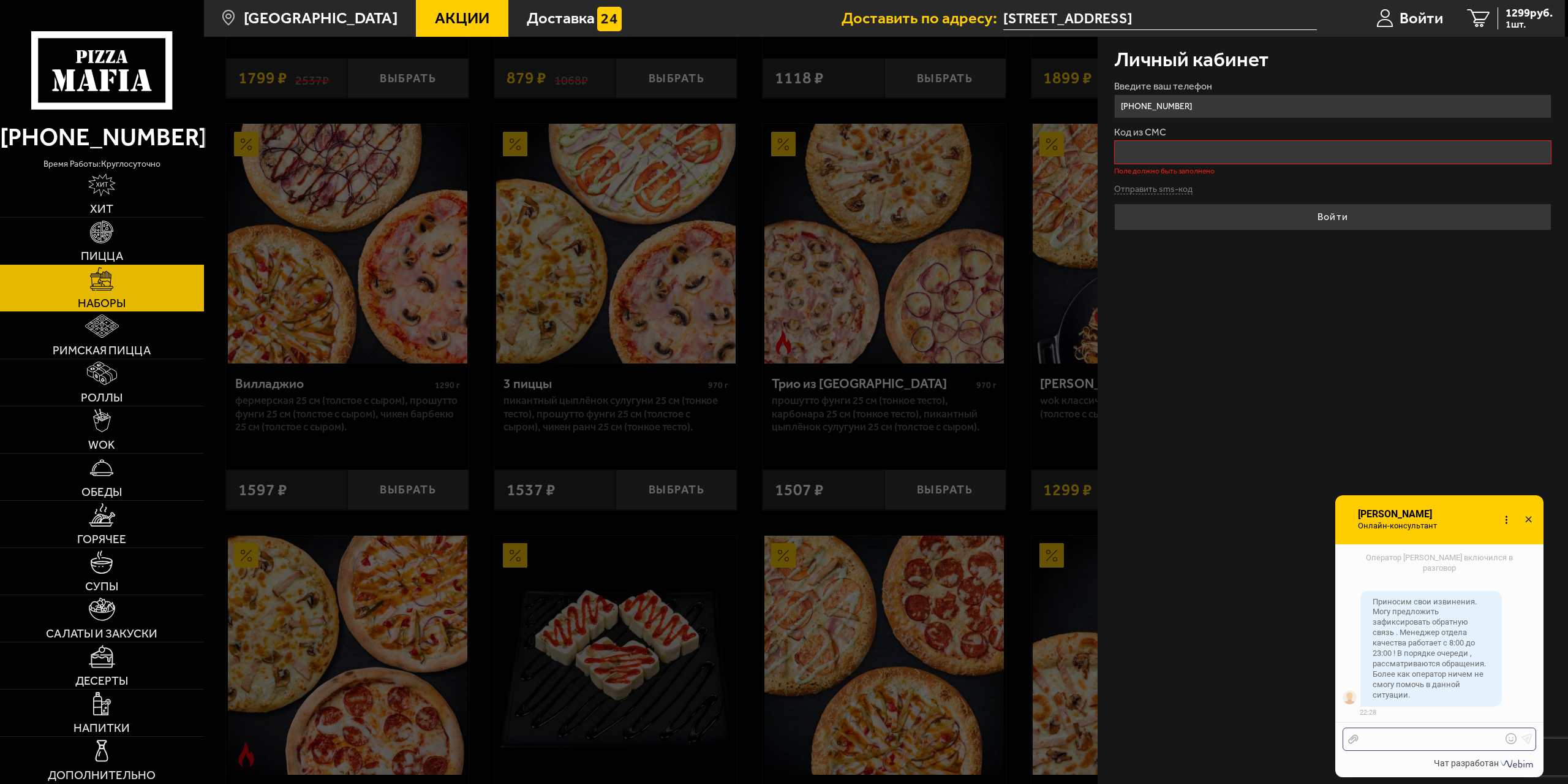
scroll to position [446, 0]
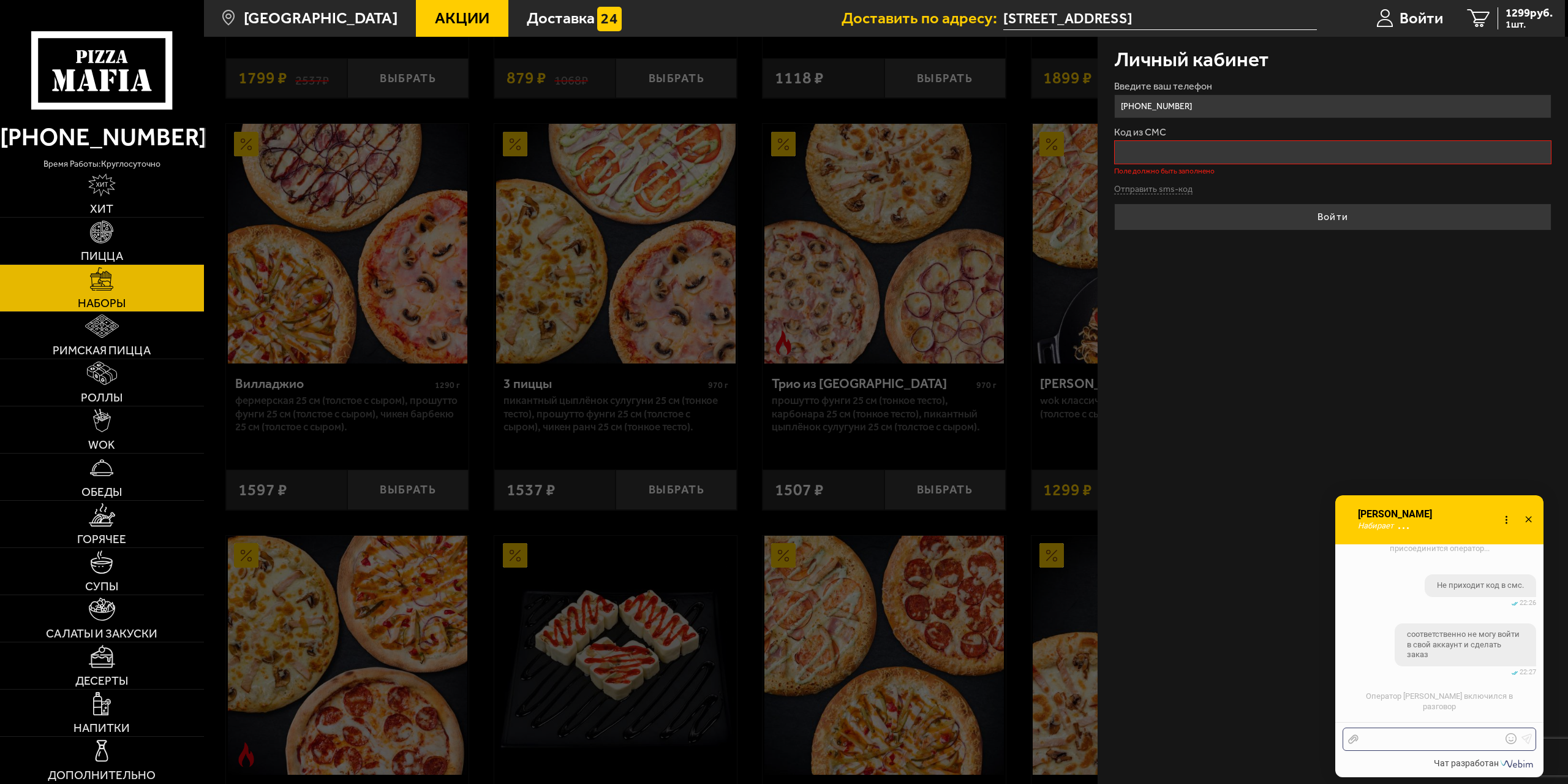
click at [1394, 738] on div at bounding box center [1430, 738] width 144 height 11
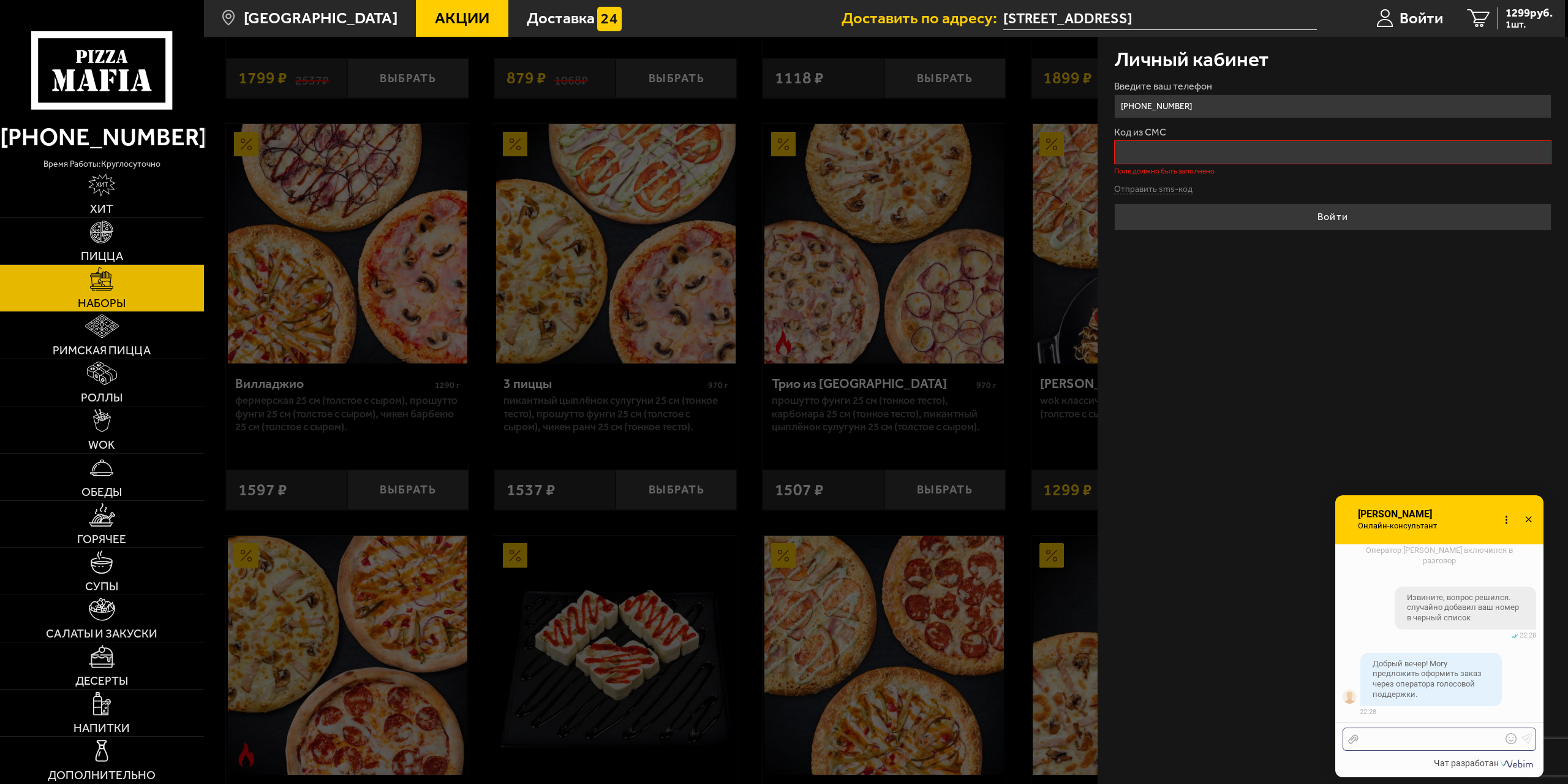
click at [1380, 738] on div at bounding box center [1430, 738] width 144 height 11
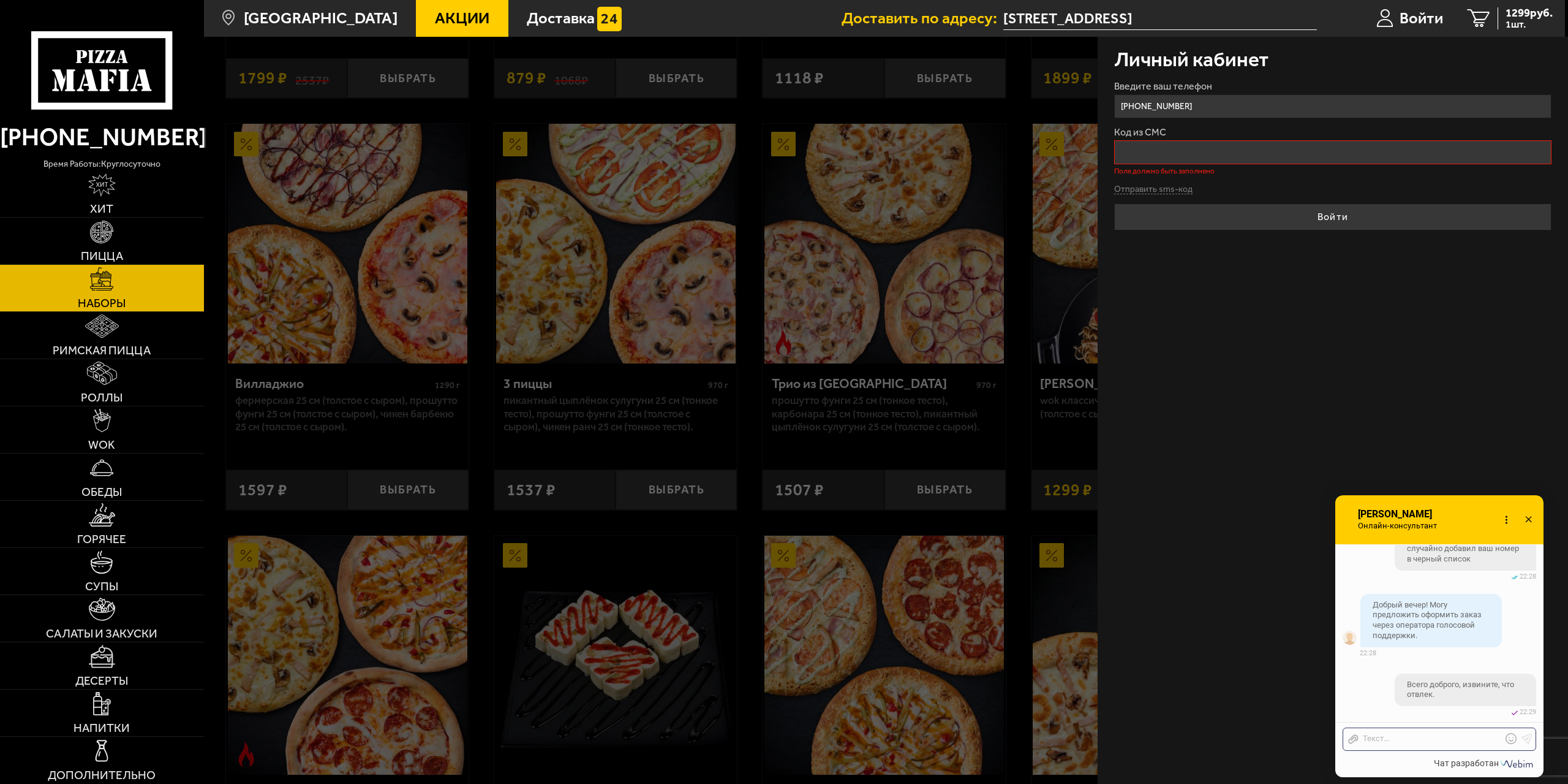
click at [1528, 520] on icon at bounding box center [1528, 520] width 18 height 18
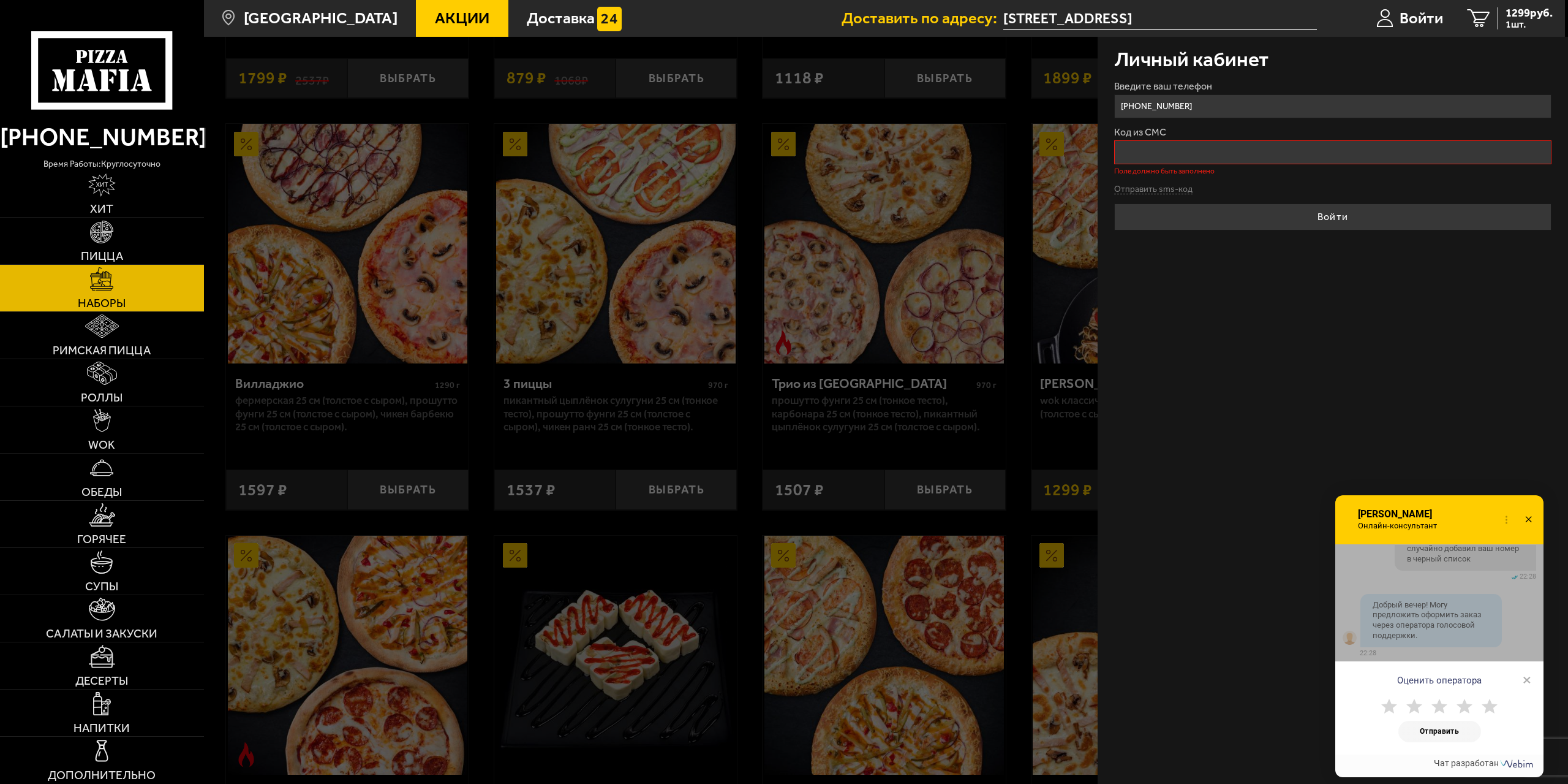
click at [1491, 706] on use at bounding box center [1489, 705] width 16 height 15
click at [1440, 730] on button "Отправить" at bounding box center [1439, 731] width 83 height 21
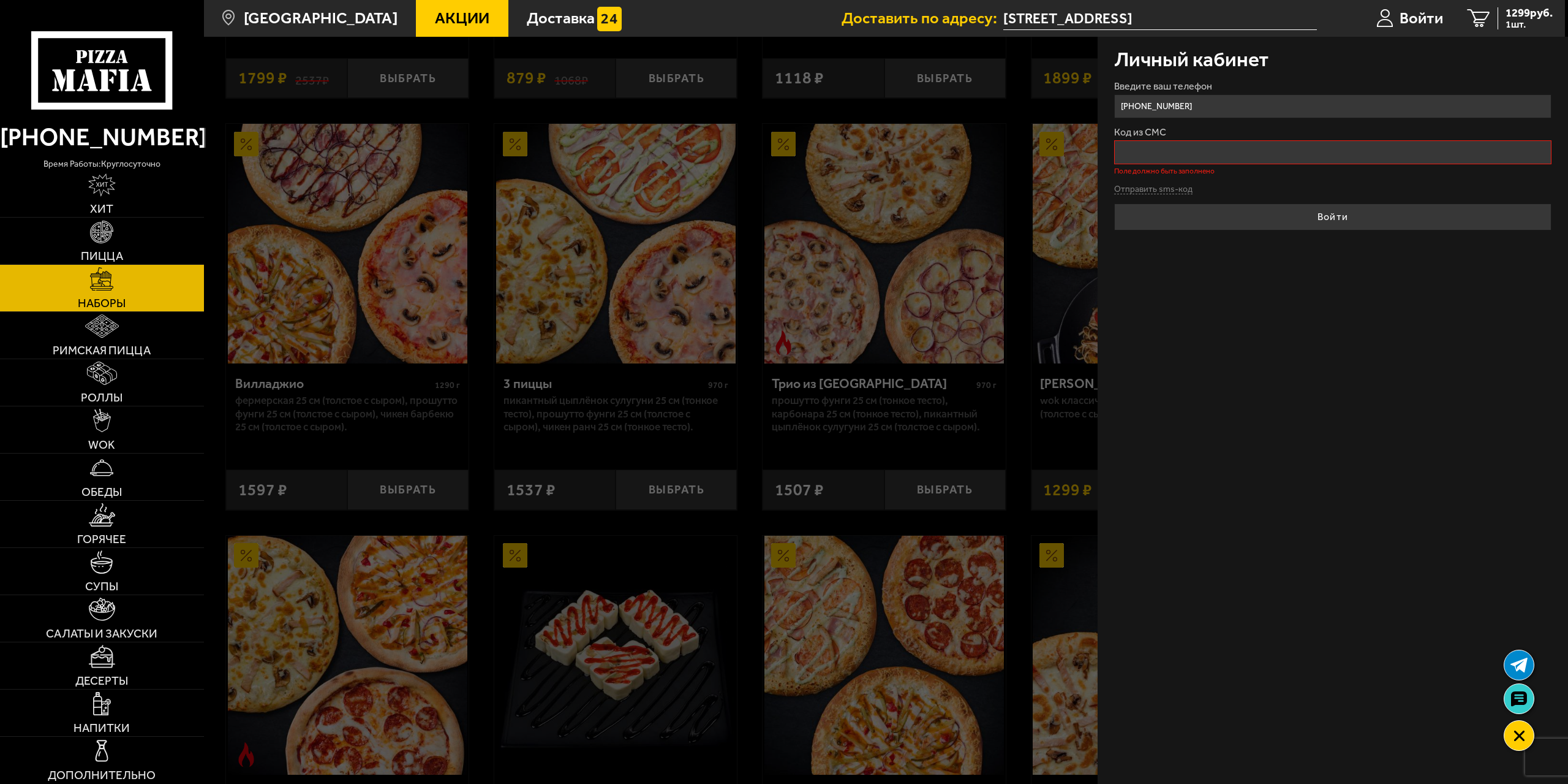
click at [1154, 158] on input "Код из СМС" at bounding box center [1332, 153] width 438 height 24
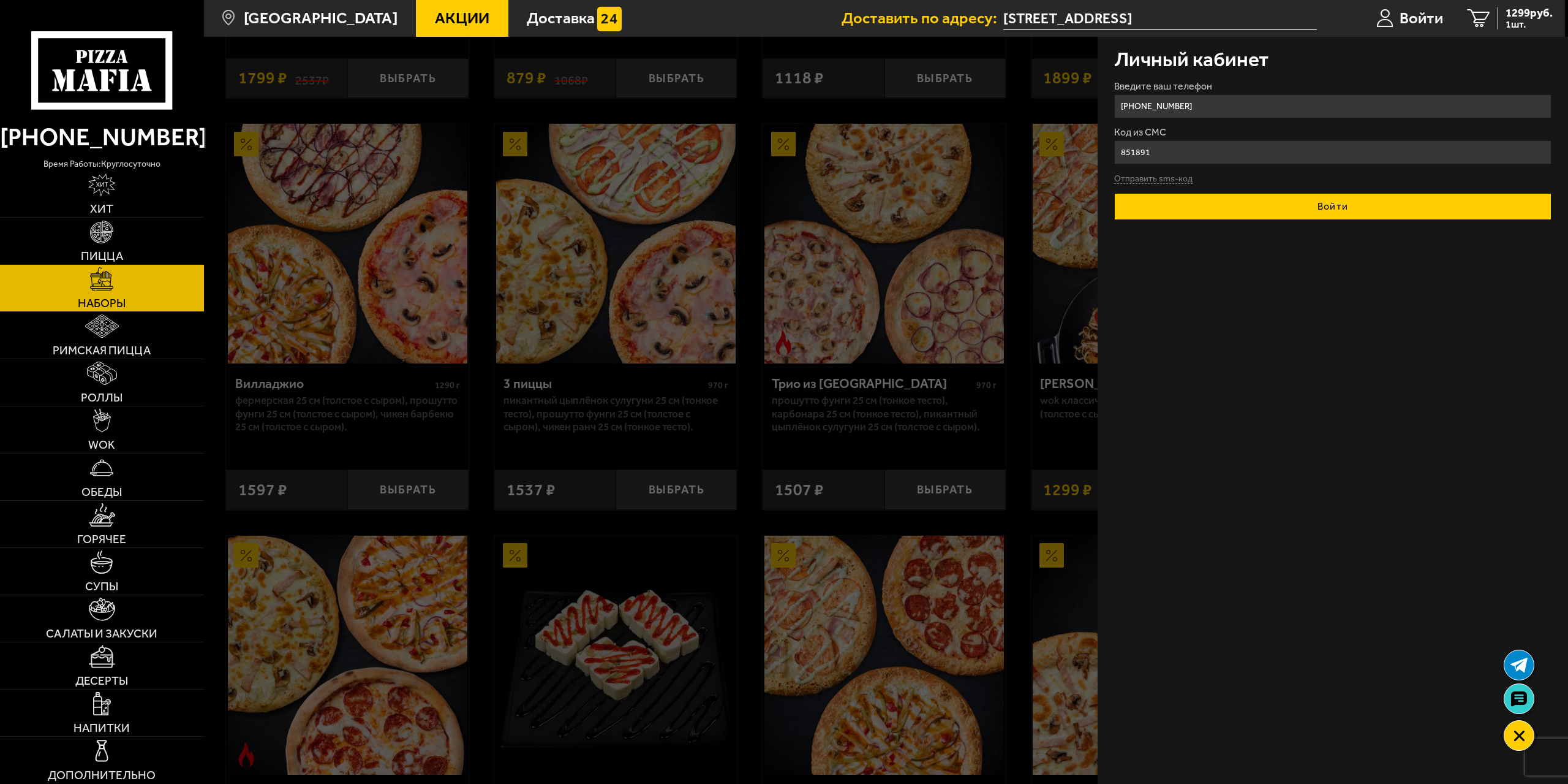
type input "851891"
click at [1285, 213] on button "Войти" at bounding box center [1332, 206] width 438 height 27
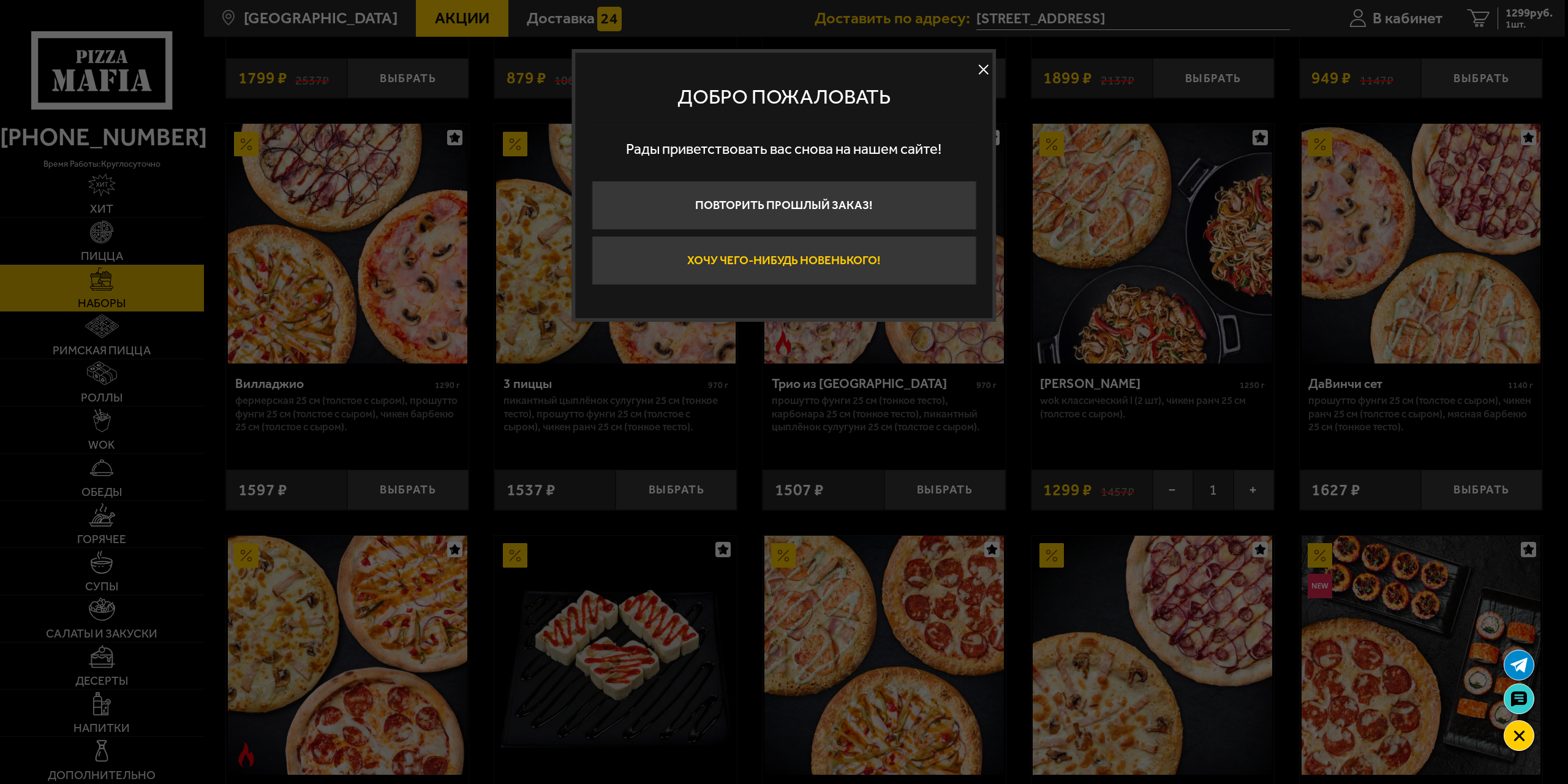
click at [791, 263] on button "Хочу чего-нибудь новенького!" at bounding box center [784, 260] width 384 height 49
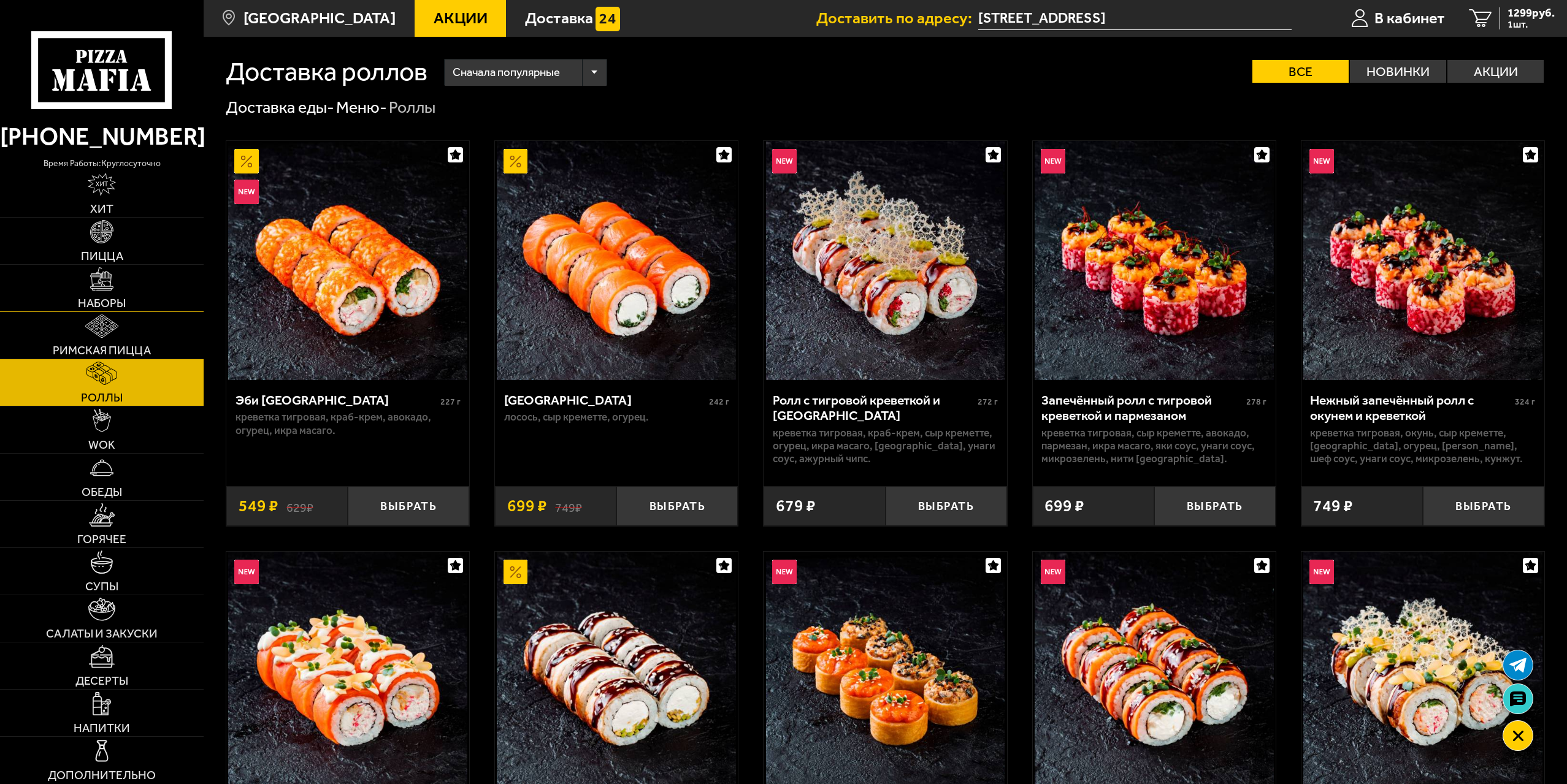
click at [101, 287] on img at bounding box center [101, 279] width 23 height 23
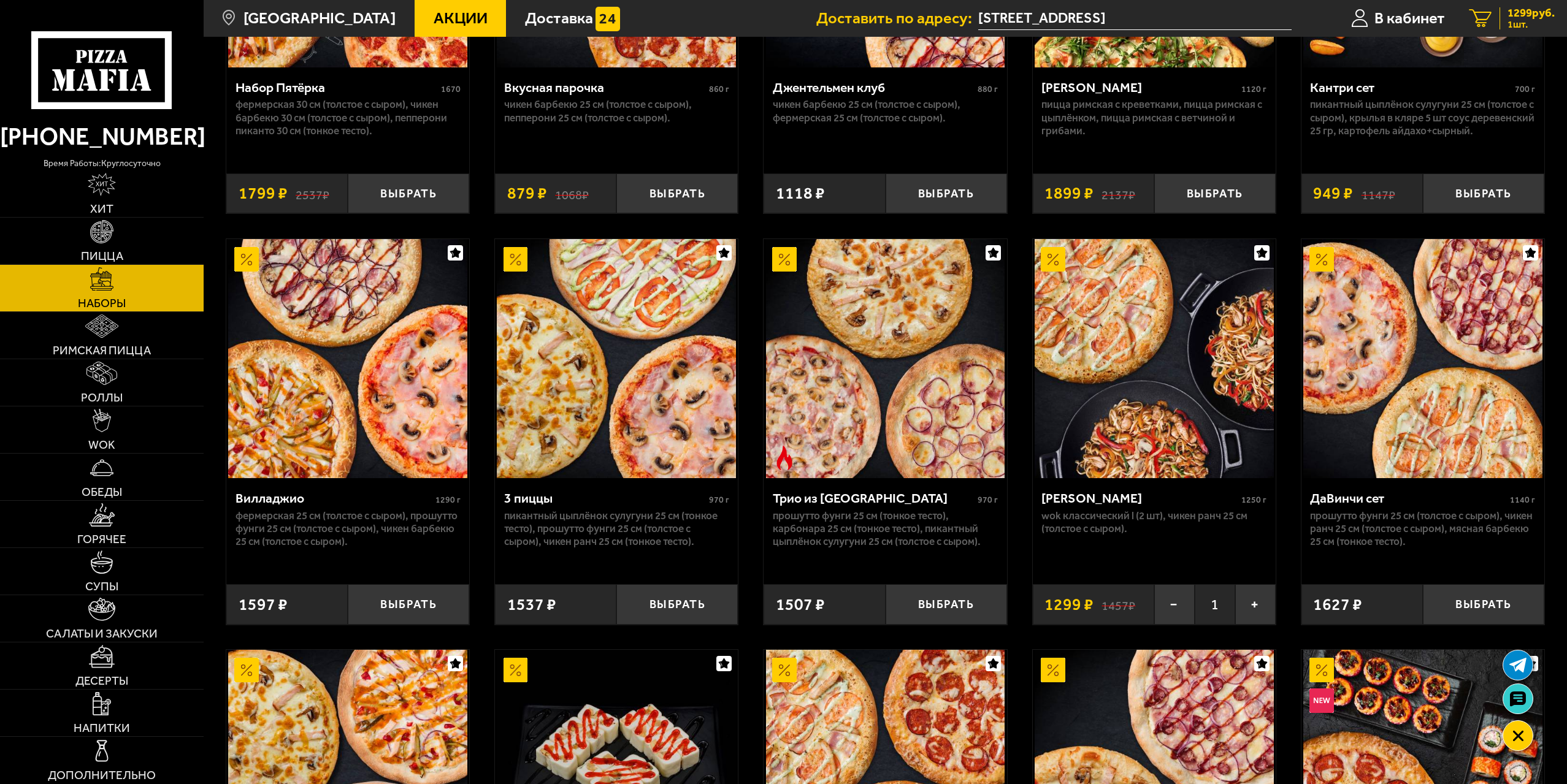
scroll to position [307, 0]
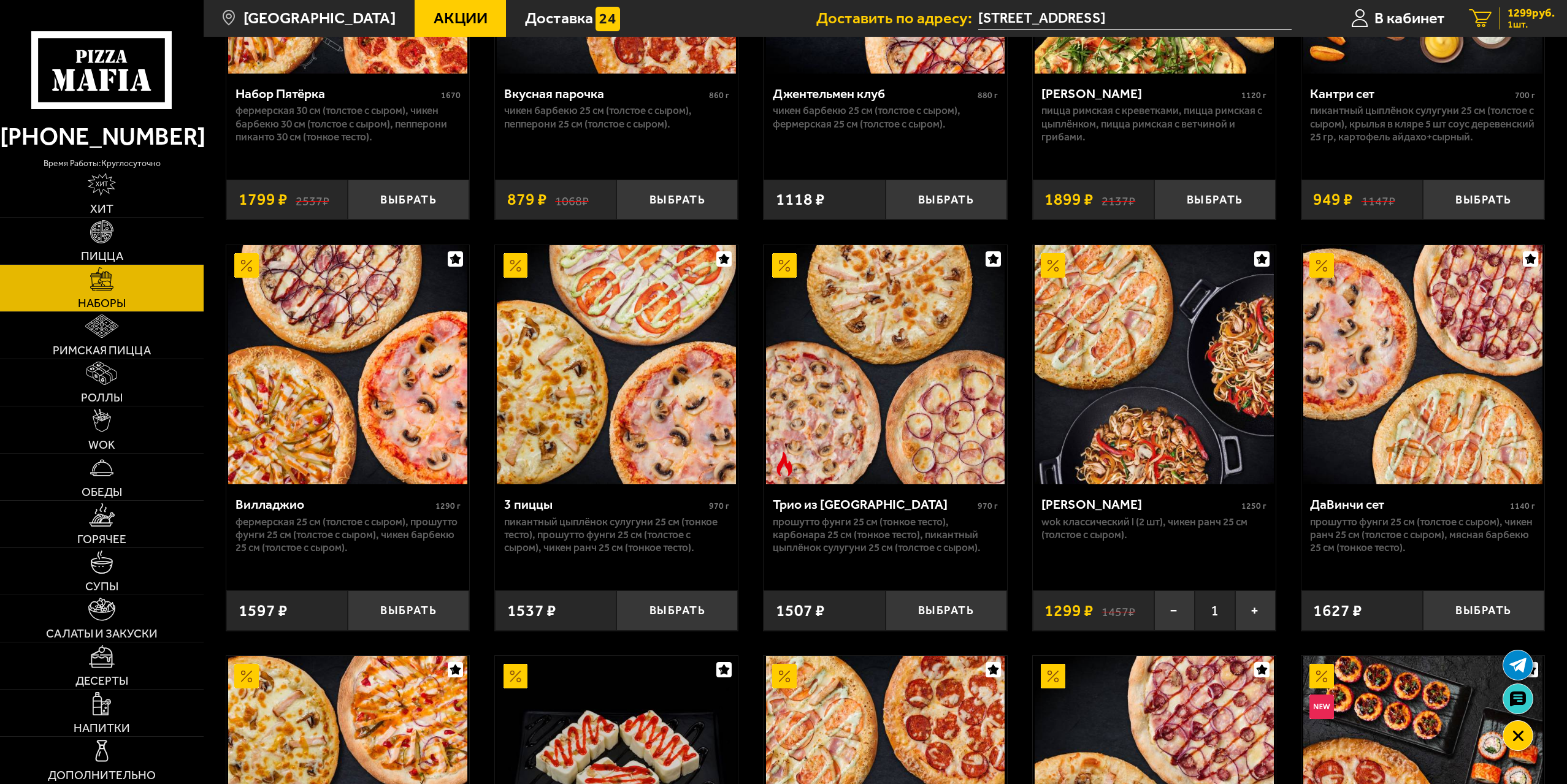
click at [1493, 15] on link "1 1299 руб. 1 шт." at bounding box center [1512, 18] width 110 height 37
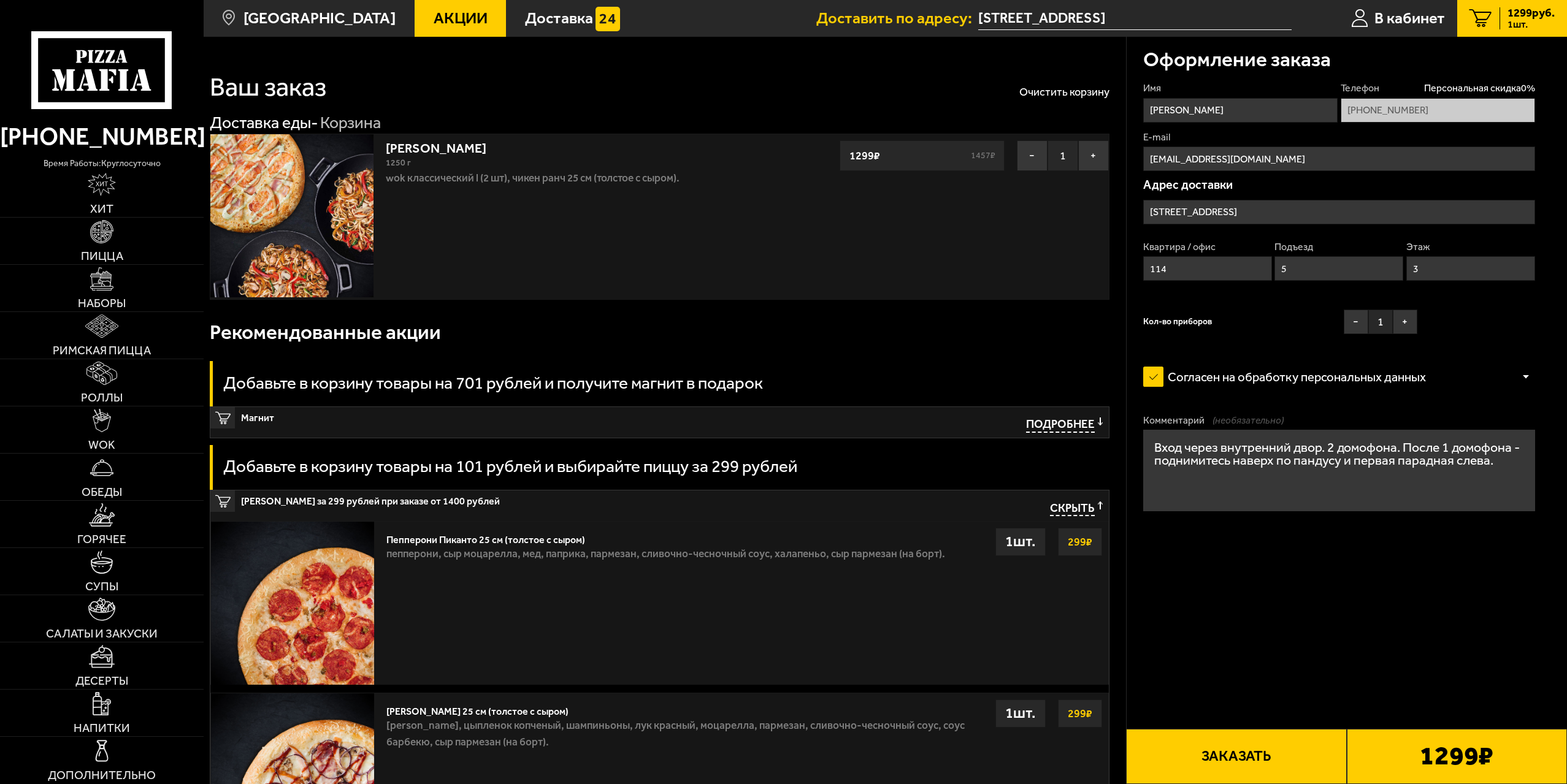
type input "[STREET_ADDRESS]"
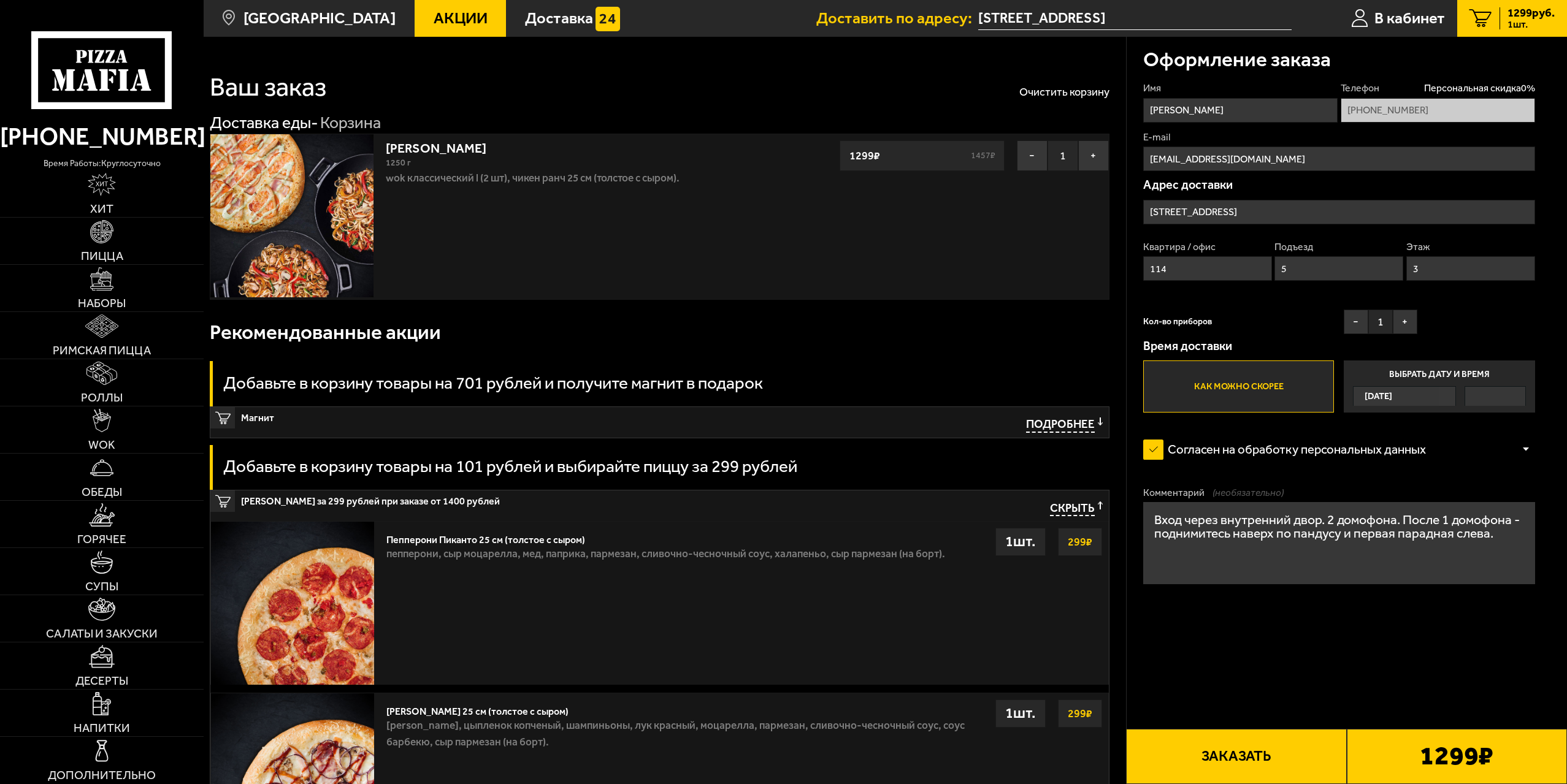
click at [1235, 755] on button "Заказать" at bounding box center [1236, 756] width 220 height 55
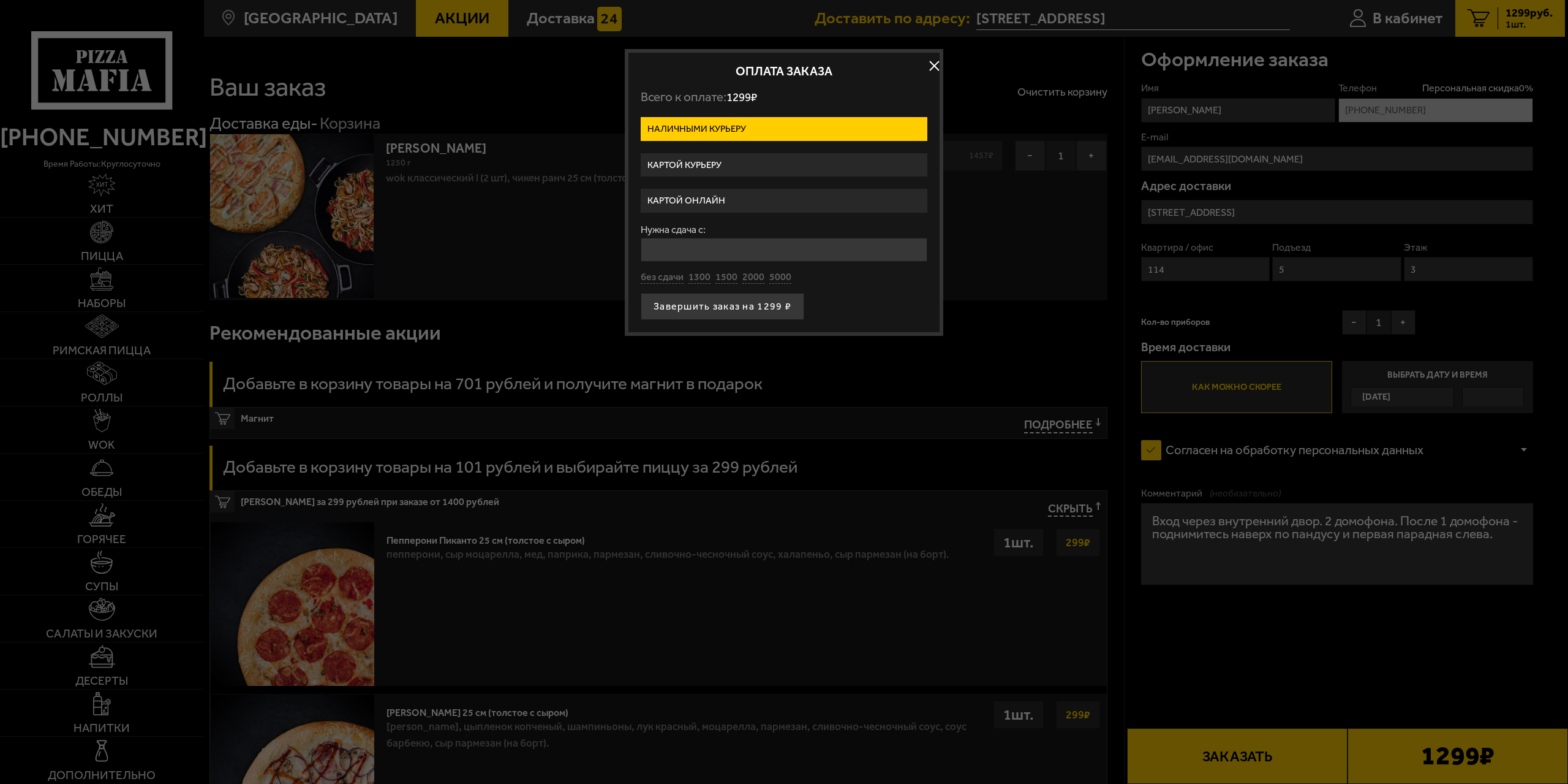
click at [698, 201] on label "Картой онлайн" at bounding box center [784, 201] width 286 height 24
click at [0, 0] on input "Картой онлайн" at bounding box center [0, 0] width 0 height 0
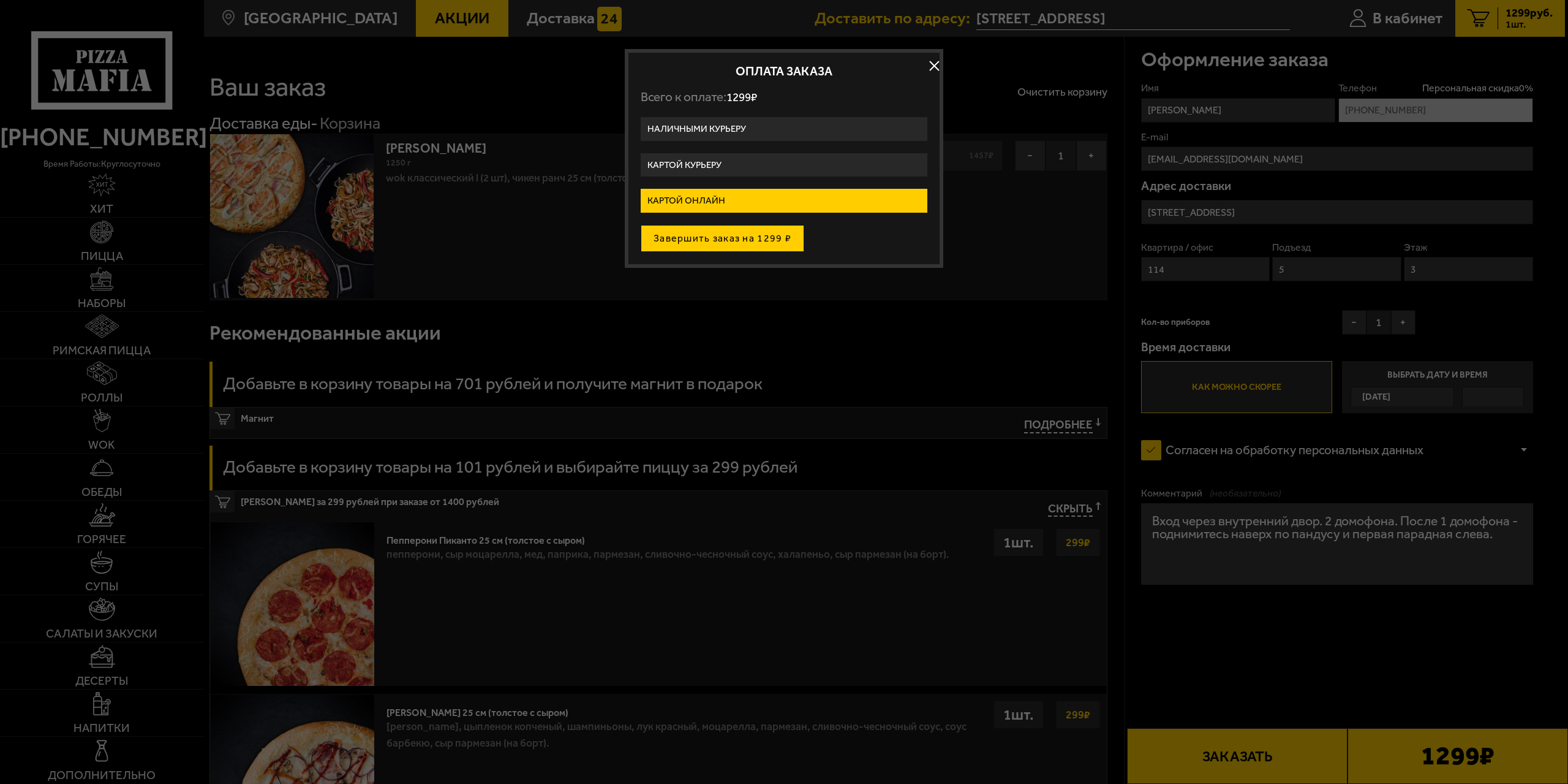
click at [710, 239] on button "Завершить заказ на 1299 ₽" at bounding box center [723, 238] width 164 height 27
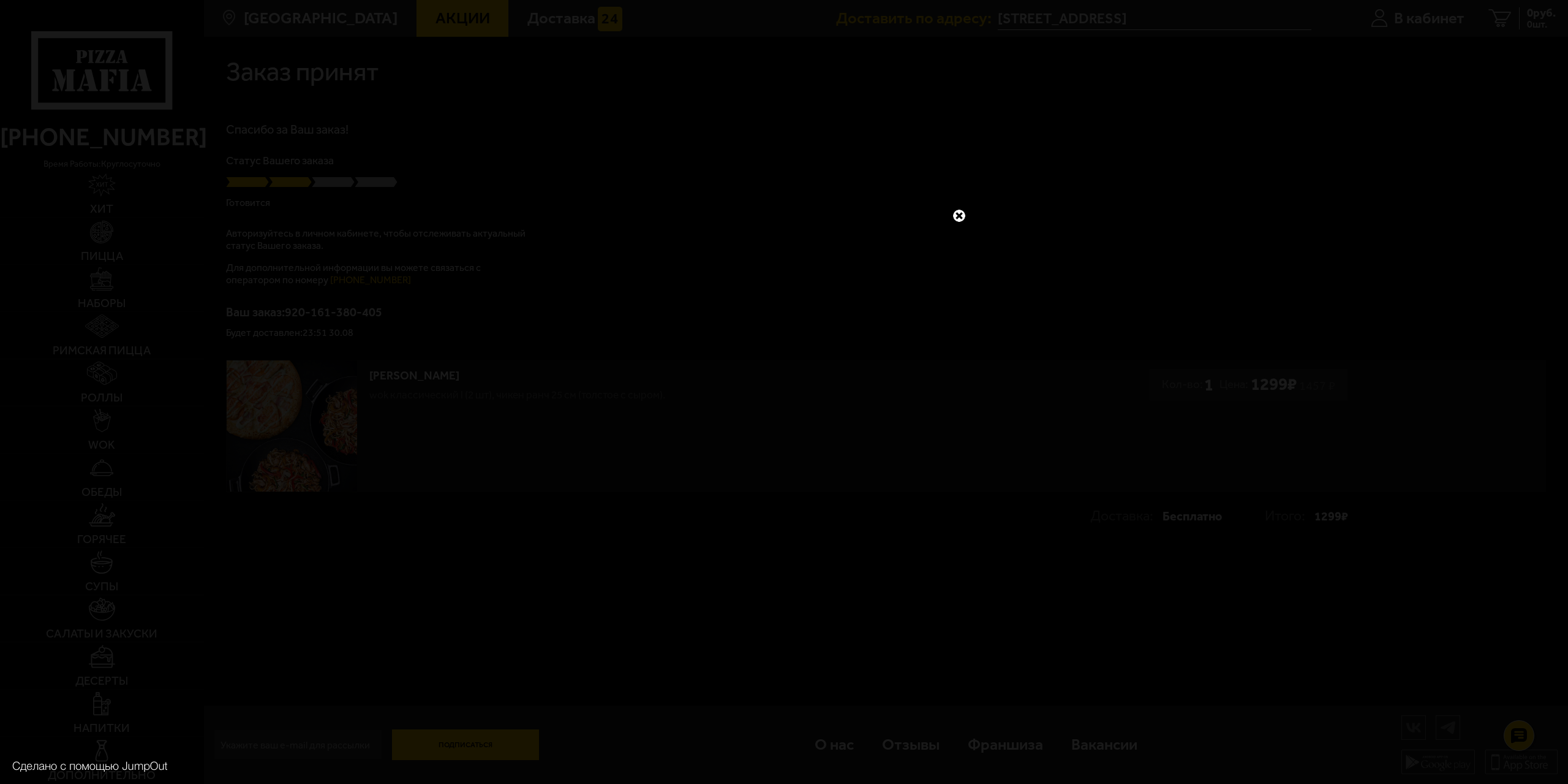
click at [1319, 252] on div at bounding box center [784, 392] width 1568 height 784
